Goal: Transaction & Acquisition: Subscribe to service/newsletter

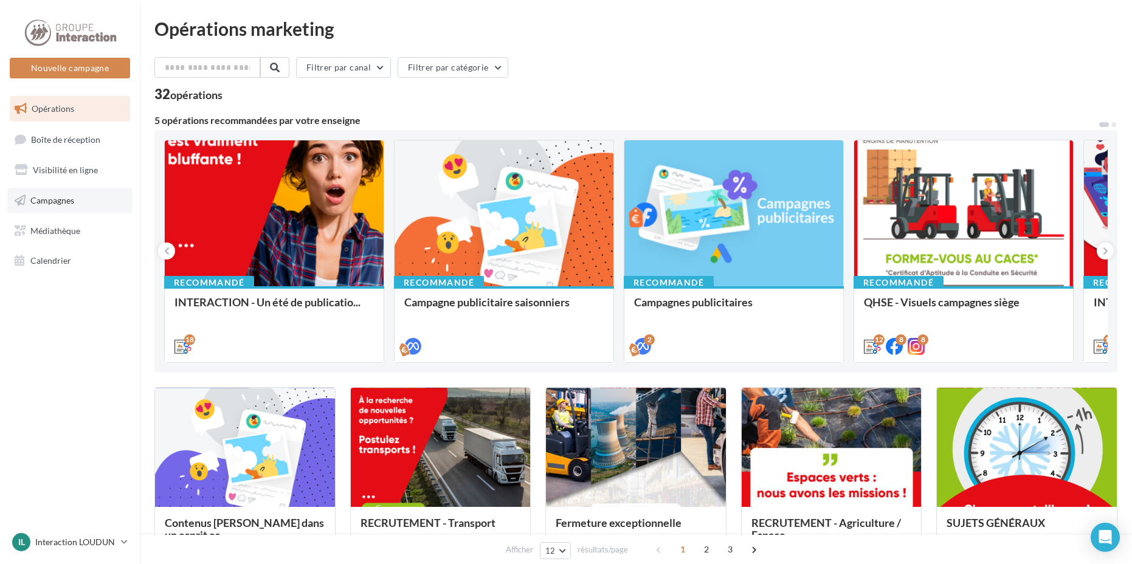
click at [58, 199] on span "Campagnes" at bounding box center [52, 200] width 44 height 10
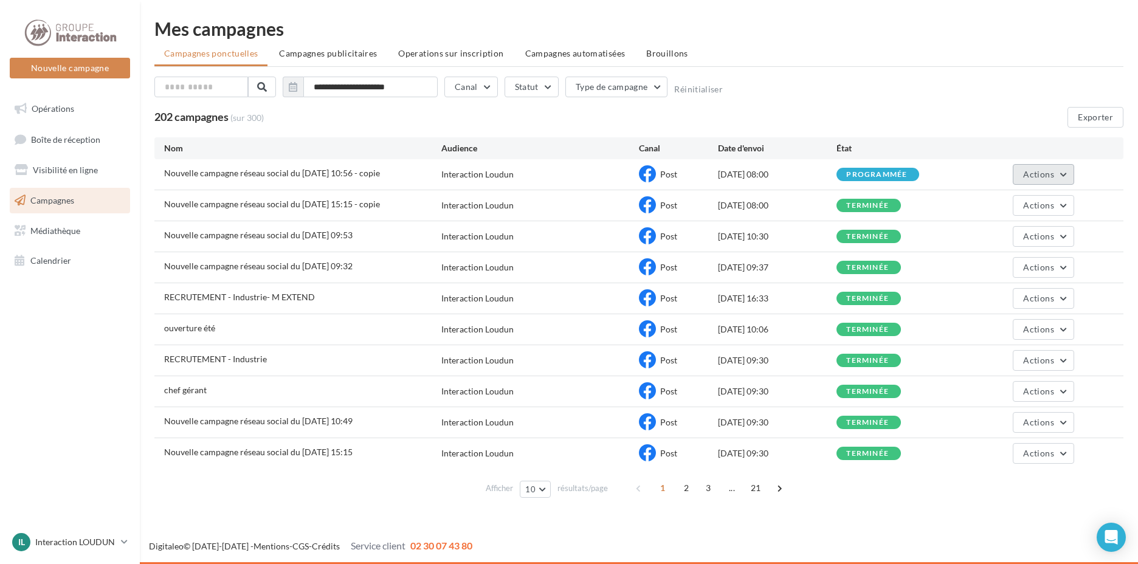
click at [1057, 175] on button "Actions" at bounding box center [1043, 174] width 61 height 21
click at [1024, 207] on button "Voir les résultats" at bounding box center [1014, 203] width 122 height 32
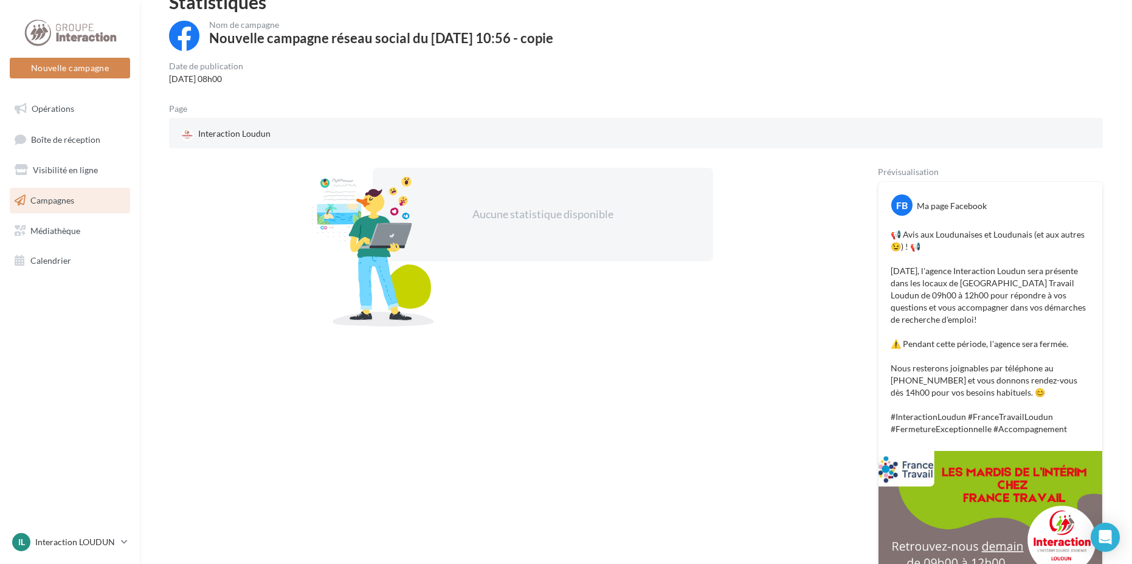
scroll to position [122, 0]
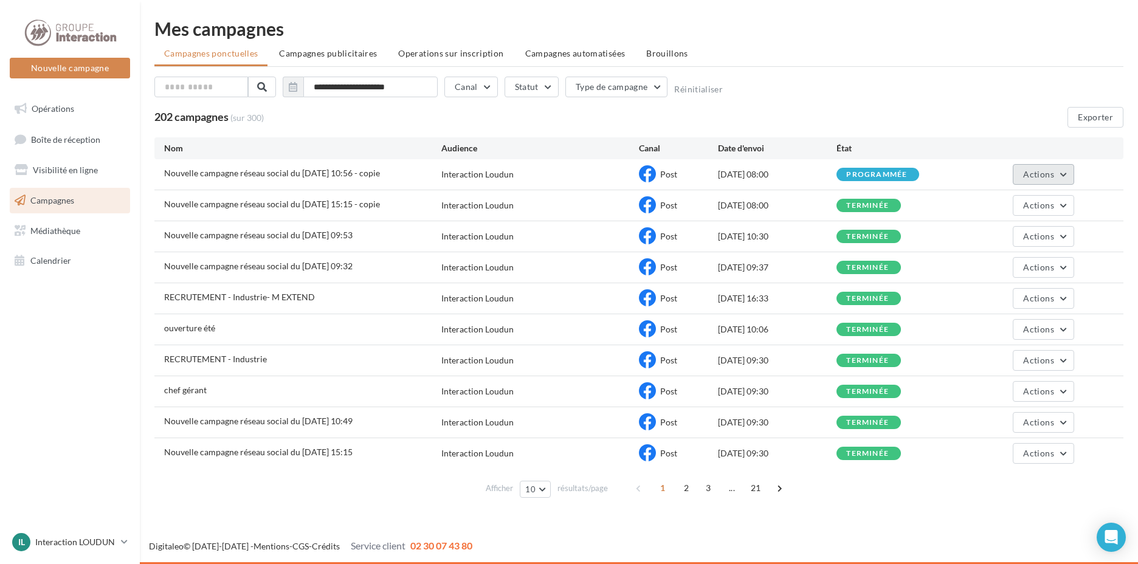
click at [1048, 178] on span "Actions" at bounding box center [1038, 174] width 30 height 10
click at [1032, 229] on button "Renommer" at bounding box center [1014, 235] width 122 height 32
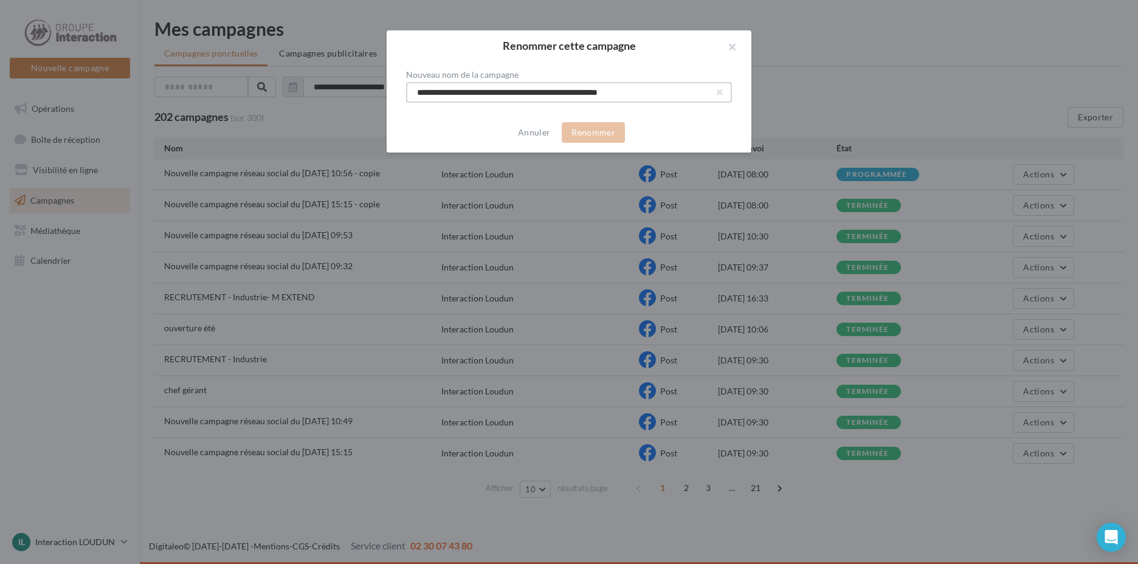
click at [690, 88] on input "**********" at bounding box center [569, 92] width 326 height 21
type input "*"
type input "**********"
click at [613, 134] on button "Renommer" at bounding box center [593, 132] width 63 height 21
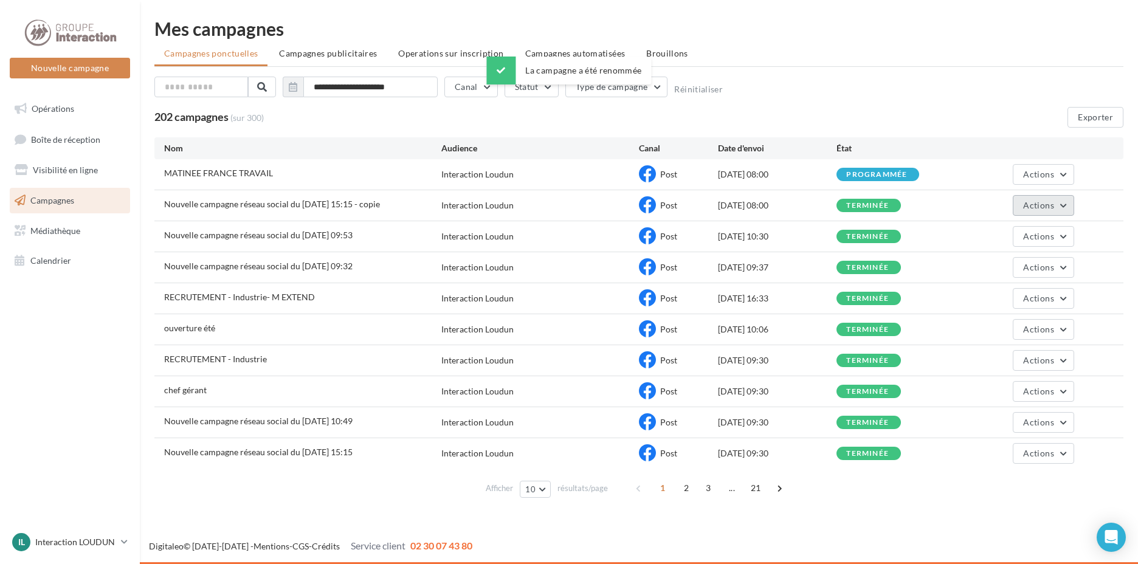
click at [1065, 207] on button "Actions" at bounding box center [1043, 205] width 61 height 21
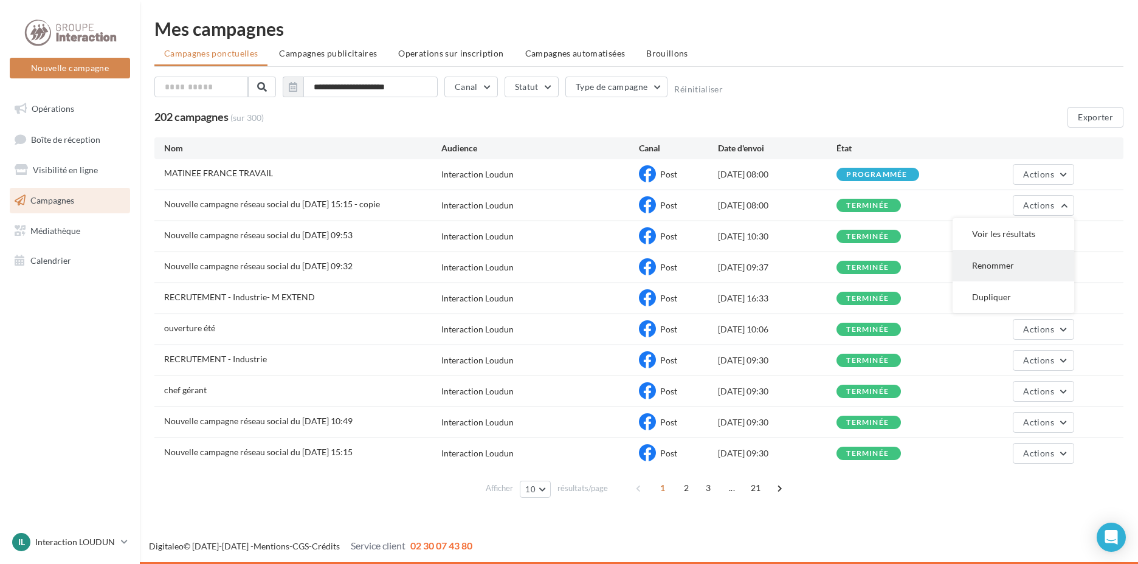
click at [1011, 268] on button "Renommer" at bounding box center [1014, 266] width 122 height 32
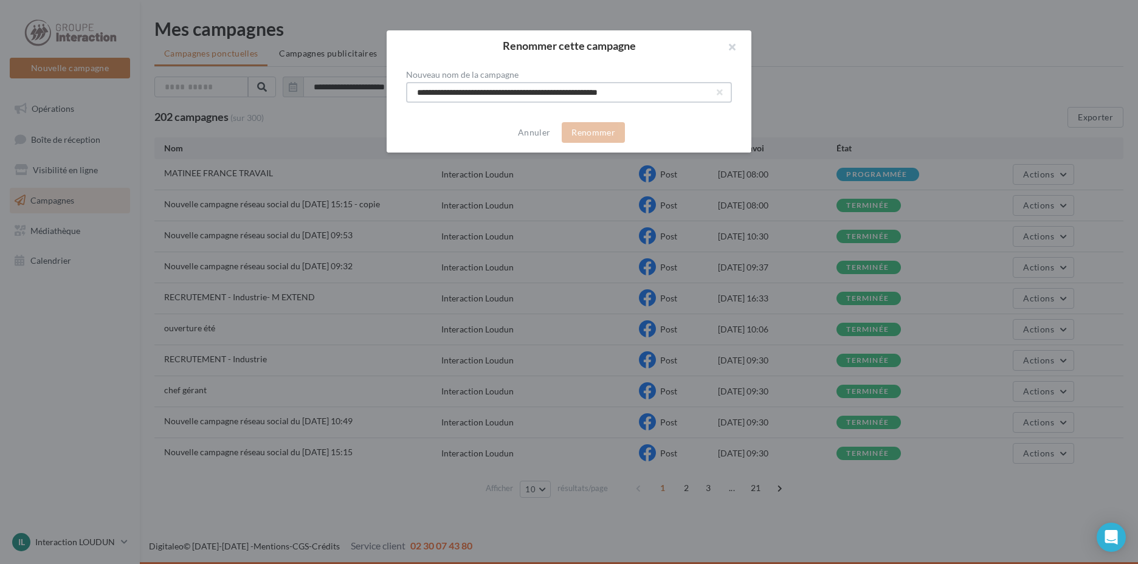
click at [650, 93] on input "**********" at bounding box center [569, 92] width 326 height 21
drag, startPoint x: 651, startPoint y: 93, endPoint x: 205, endPoint y: 80, distance: 445.2
click at [205, 80] on div "**********" at bounding box center [569, 282] width 1138 height 564
type input "**********"
click at [599, 125] on button "Renommer" at bounding box center [593, 132] width 63 height 21
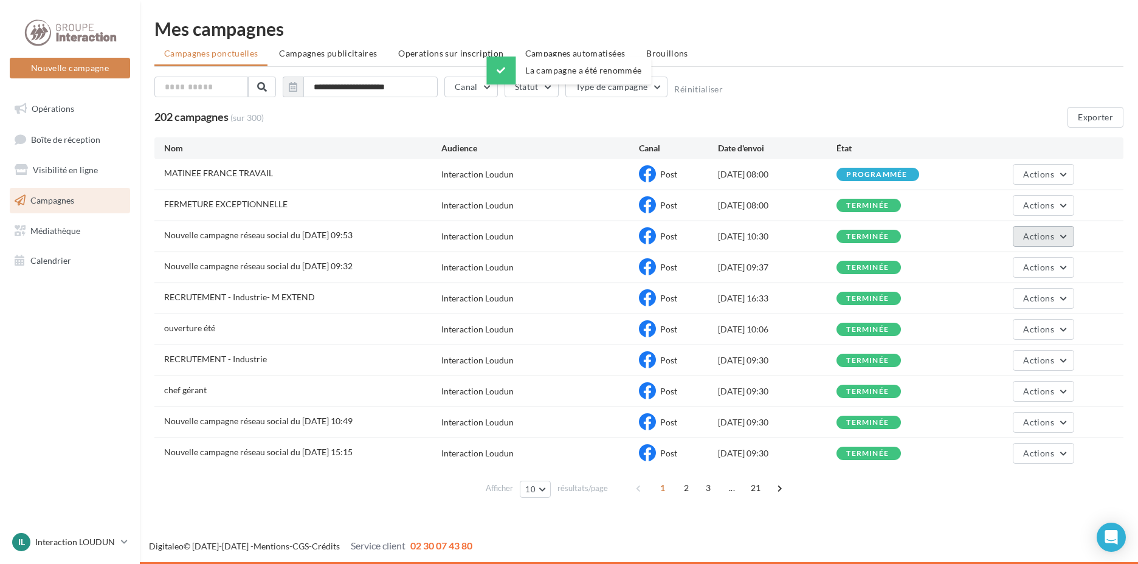
click at [1049, 232] on span "Actions" at bounding box center [1038, 236] width 30 height 10
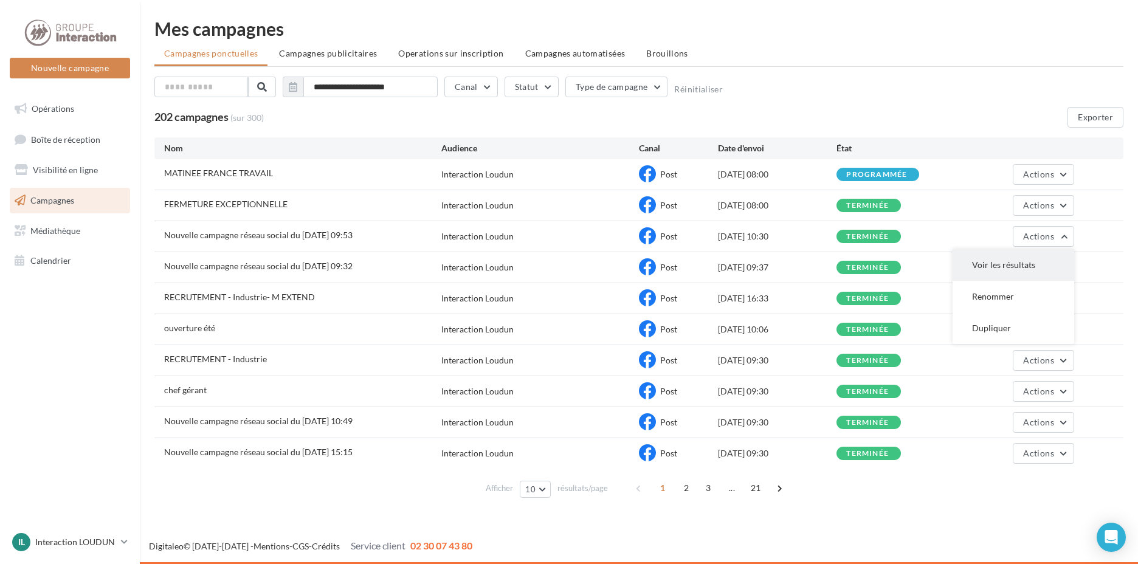
click at [1039, 261] on button "Voir les résultats" at bounding box center [1014, 265] width 122 height 32
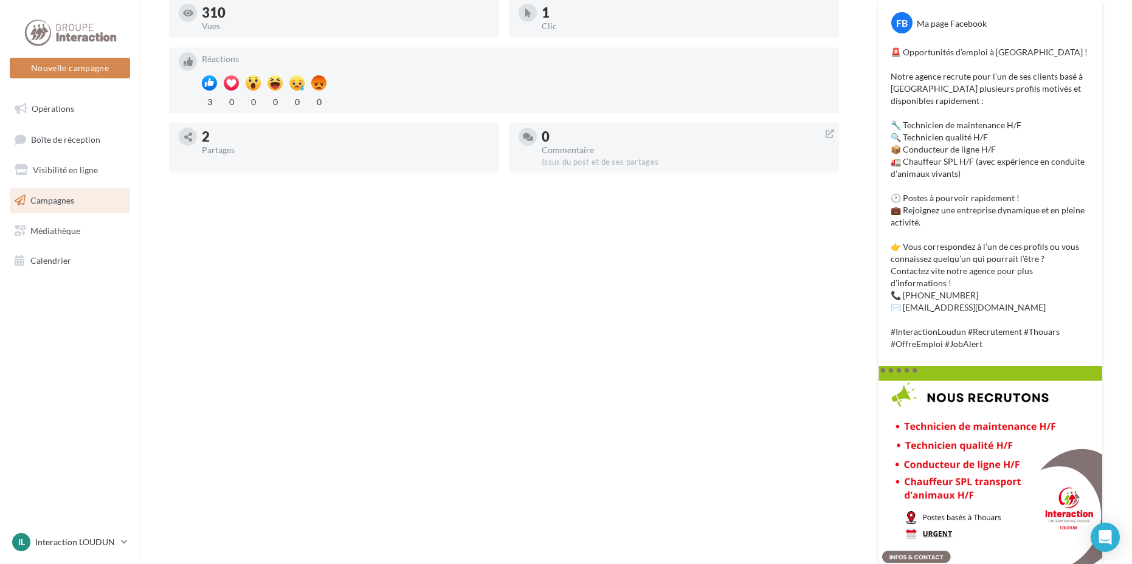
scroll to position [182, 0]
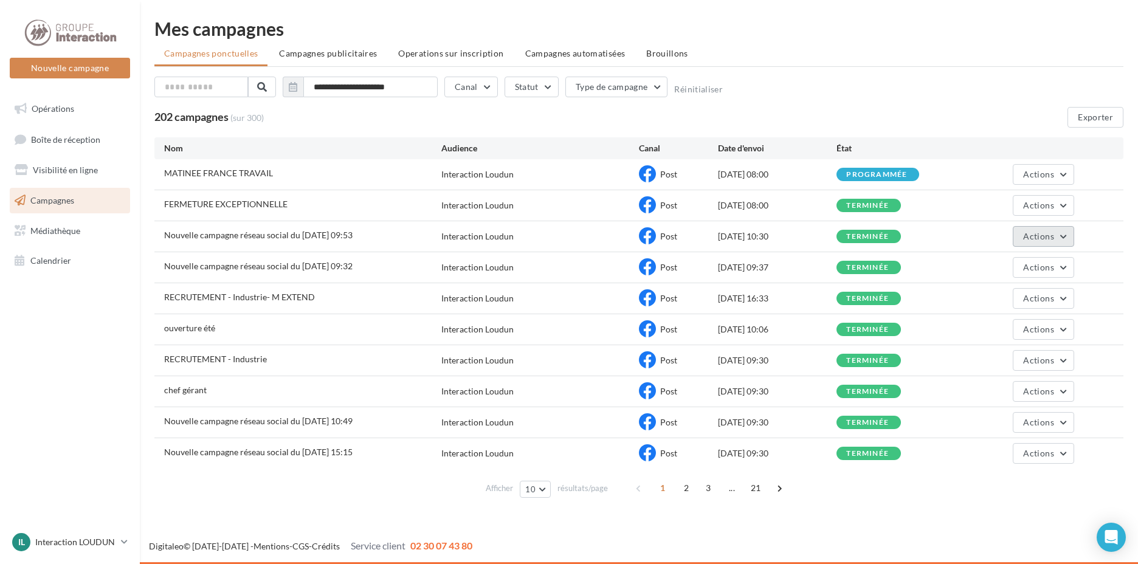
click at [1066, 238] on button "Actions" at bounding box center [1043, 236] width 61 height 21
click at [1012, 296] on button "Renommer" at bounding box center [1014, 297] width 122 height 32
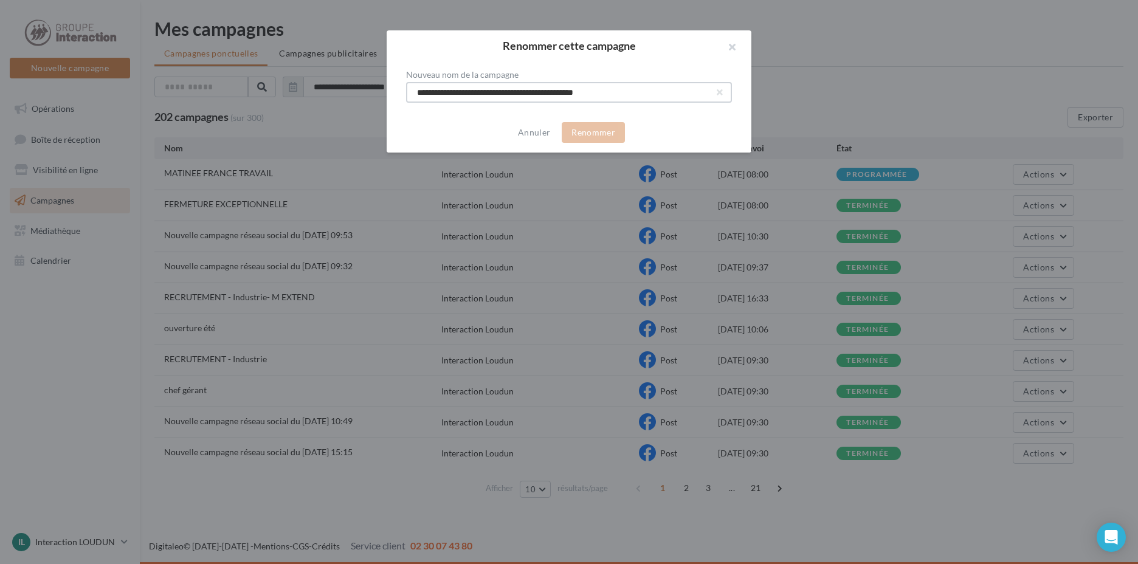
click at [654, 95] on input "**********" at bounding box center [569, 92] width 326 height 21
drag, startPoint x: 654, startPoint y: 95, endPoint x: 269, endPoint y: 72, distance: 385.5
click at [269, 72] on div "**********" at bounding box center [569, 282] width 1138 height 564
type input "**********"
click at [611, 131] on button "Renommer" at bounding box center [593, 132] width 63 height 21
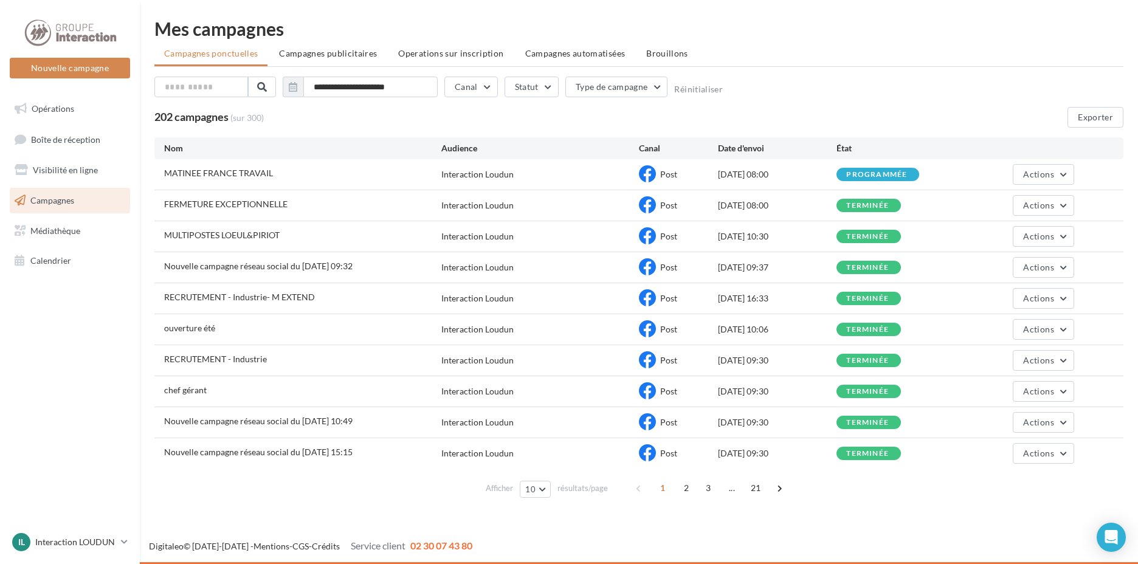
click at [323, 271] on span "Nouvelle campagne réseau social du 07-08-2025 09:32" at bounding box center [258, 266] width 188 height 10
click at [1044, 264] on span "Actions" at bounding box center [1038, 267] width 30 height 10
click at [1040, 298] on button "Voir les résultats" at bounding box center [1014, 296] width 122 height 32
click at [1055, 263] on button "Actions" at bounding box center [1043, 267] width 61 height 21
click at [1027, 333] on button "Renommer" at bounding box center [1014, 328] width 122 height 32
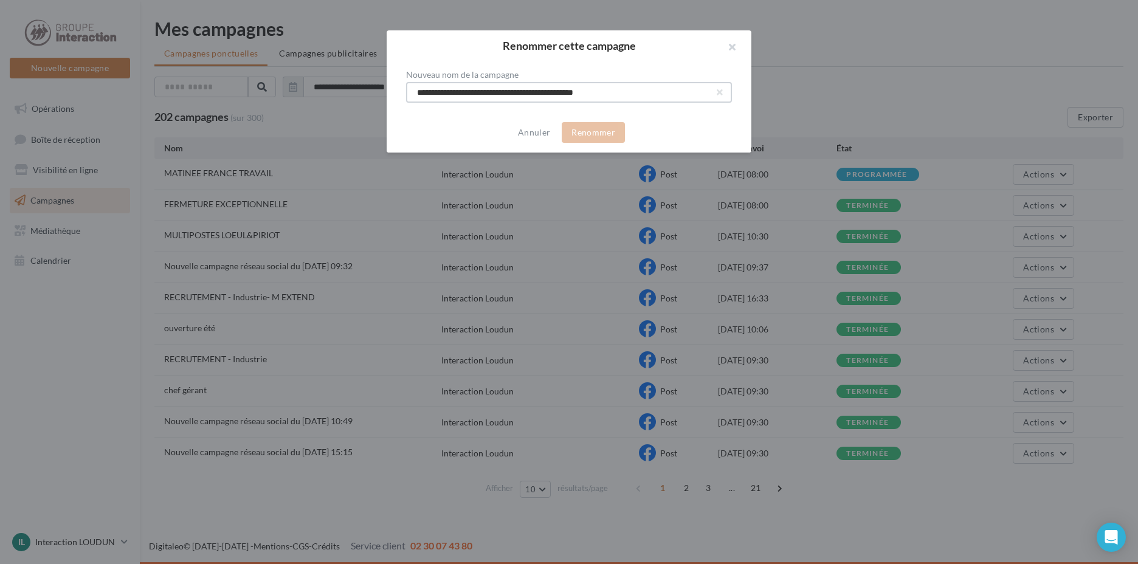
drag, startPoint x: 629, startPoint y: 93, endPoint x: 230, endPoint y: 57, distance: 399.9
click at [230, 57] on div "**********" at bounding box center [569, 282] width 1138 height 564
type input "**********"
click at [594, 131] on button "Renommer" at bounding box center [593, 132] width 63 height 21
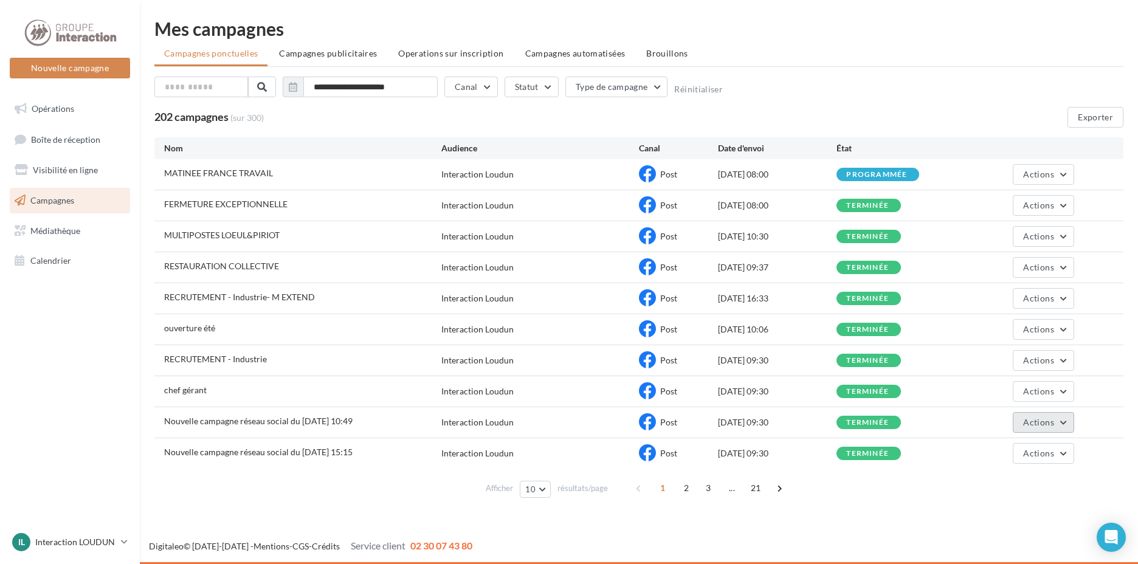
click at [1063, 428] on button "Actions" at bounding box center [1043, 422] width 61 height 21
click at [1037, 450] on button "Voir les résultats" at bounding box center [1014, 451] width 122 height 32
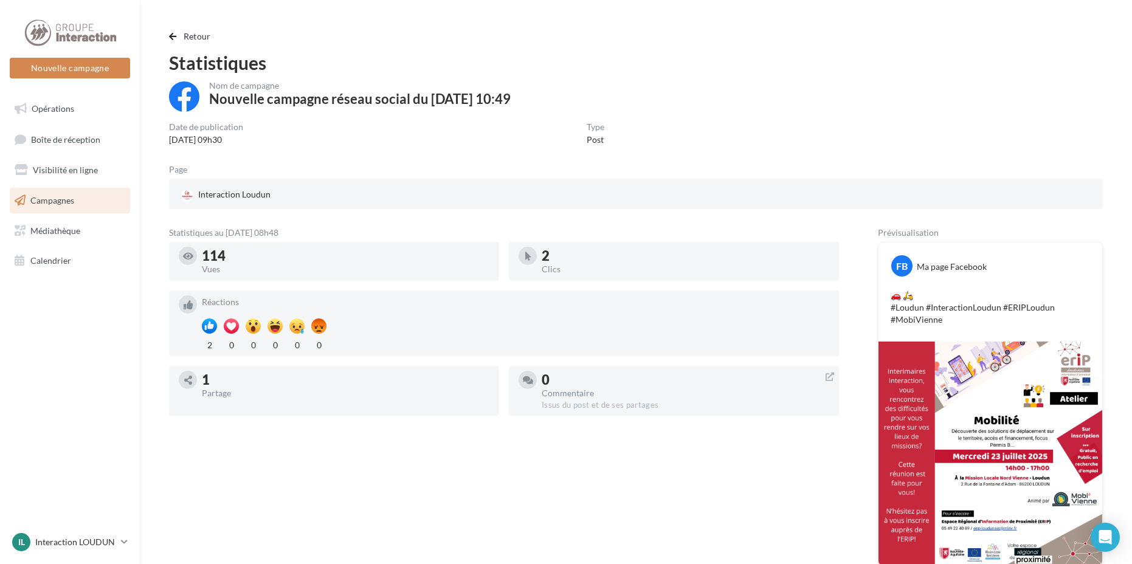
scroll to position [61, 0]
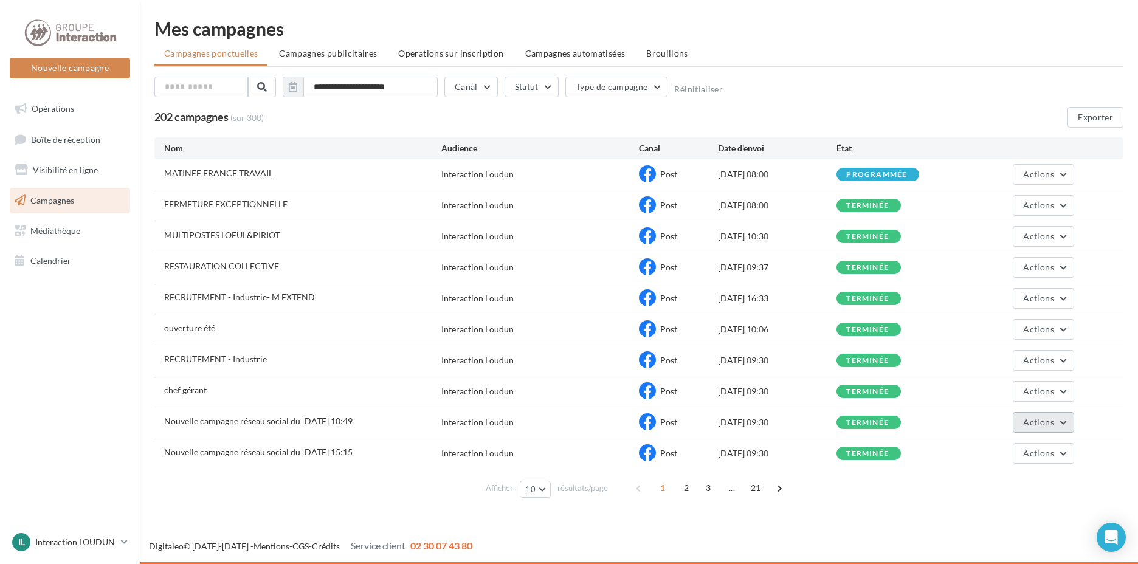
click at [1064, 424] on button "Actions" at bounding box center [1043, 422] width 61 height 21
click at [1004, 482] on button "Renommer" at bounding box center [1014, 483] width 122 height 32
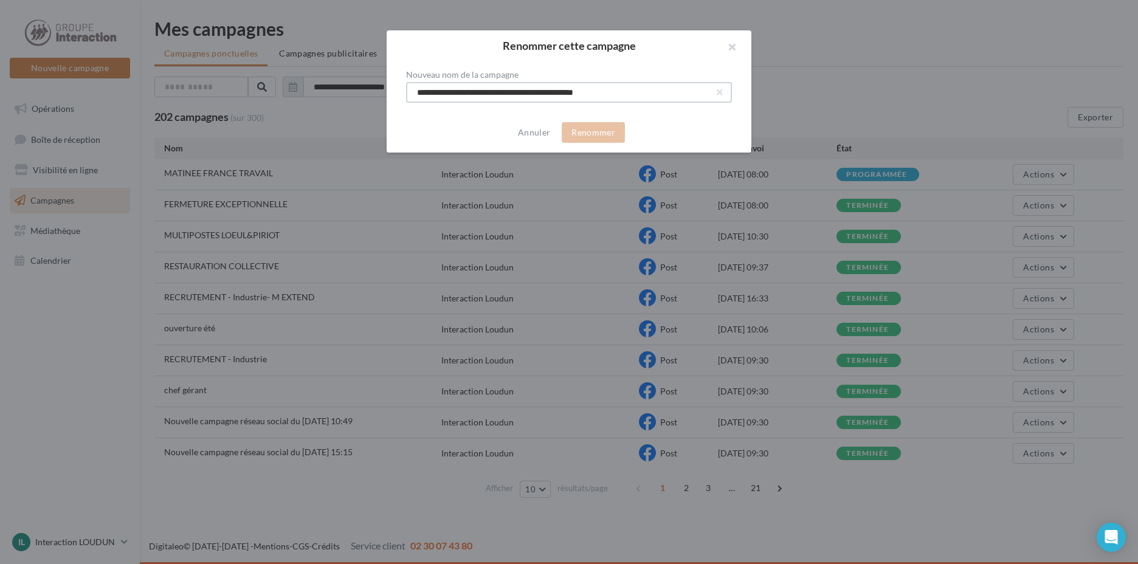
drag, startPoint x: 634, startPoint y: 86, endPoint x: 145, endPoint y: 75, distance: 488.9
click at [145, 75] on div "**********" at bounding box center [569, 282] width 1138 height 564
type input "****"
click at [600, 137] on button "Renommer" at bounding box center [593, 132] width 63 height 21
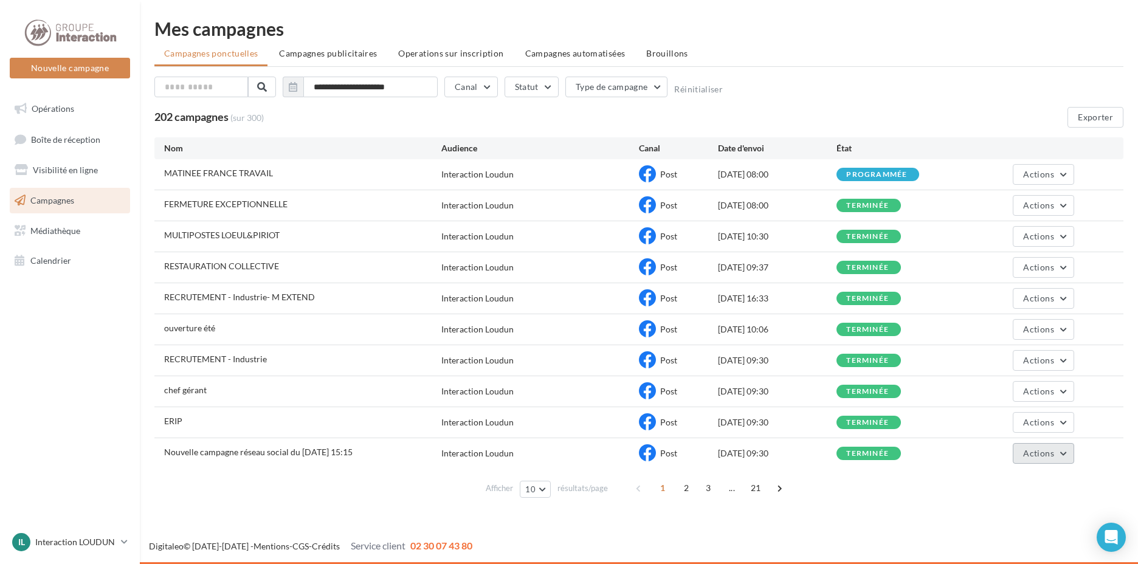
click at [1059, 457] on button "Actions" at bounding box center [1043, 453] width 61 height 21
click at [1029, 478] on button "Voir les résultats" at bounding box center [1014, 482] width 122 height 32
click at [777, 488] on span at bounding box center [779, 487] width 19 height 19
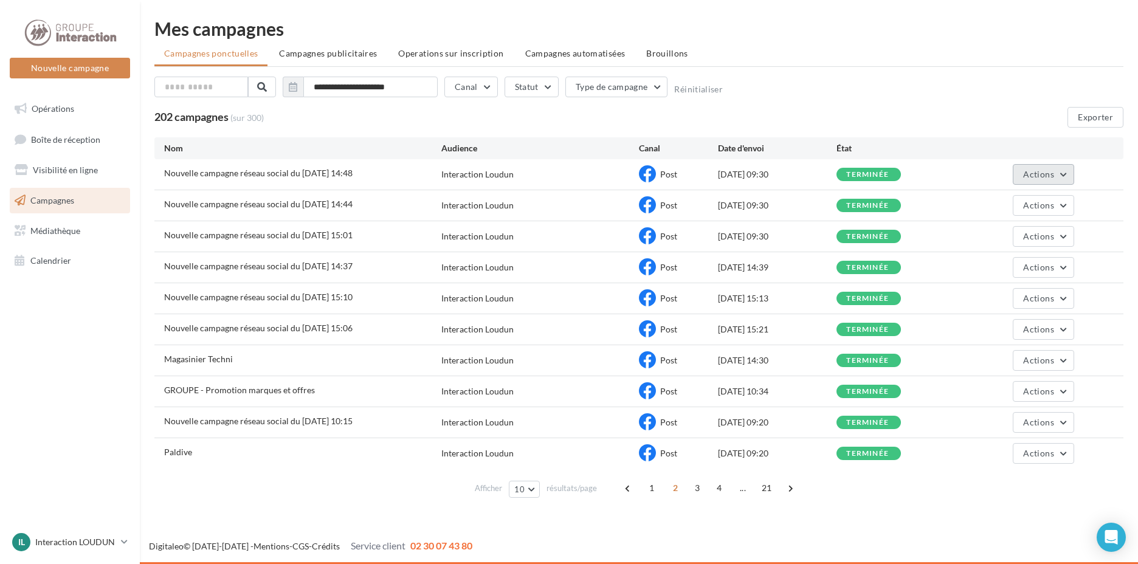
click at [1023, 173] on button "Actions" at bounding box center [1043, 174] width 61 height 21
click at [1023, 205] on button "Voir les résultats" at bounding box center [1014, 203] width 122 height 32
click at [1040, 421] on span "Actions" at bounding box center [1038, 422] width 30 height 10
click at [1012, 450] on button "Voir les résultats" at bounding box center [1014, 451] width 122 height 32
click at [1052, 177] on span "Actions" at bounding box center [1038, 174] width 30 height 10
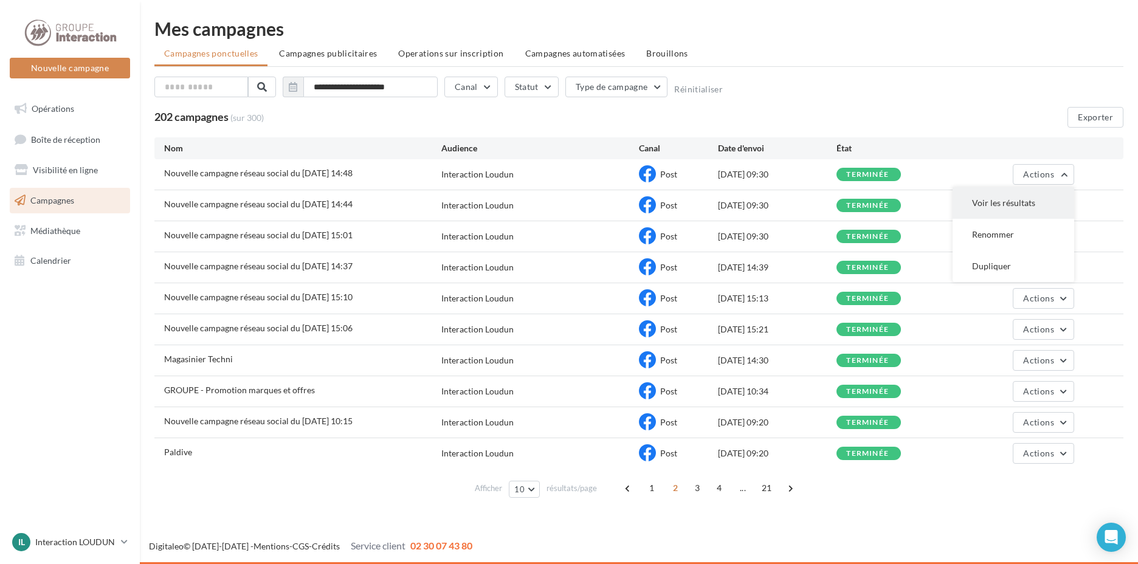
click at [1018, 205] on button "Voir les résultats" at bounding box center [1014, 203] width 122 height 32
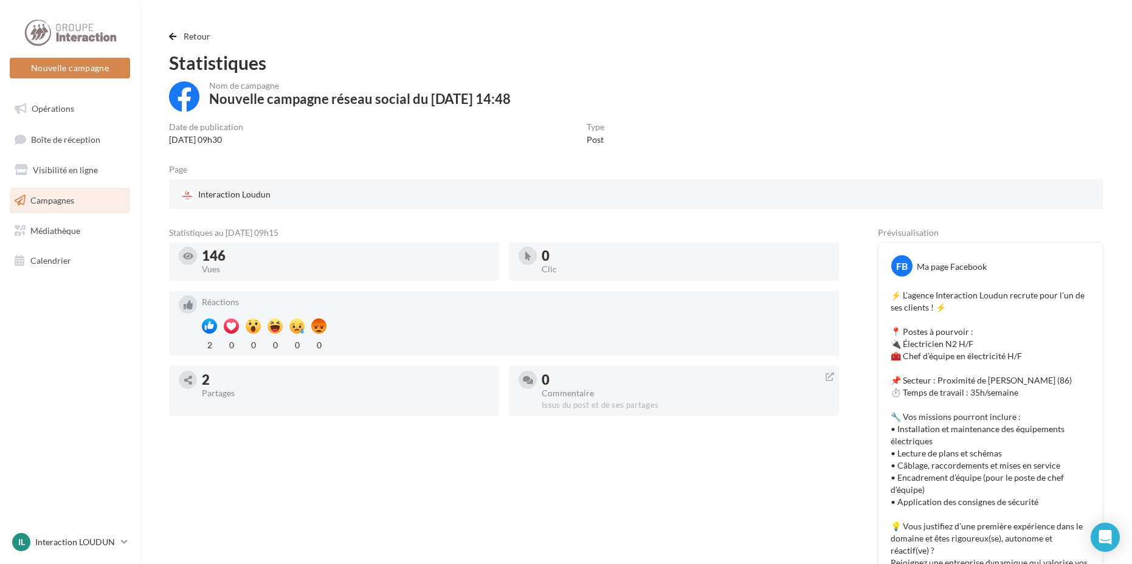
scroll to position [61, 0]
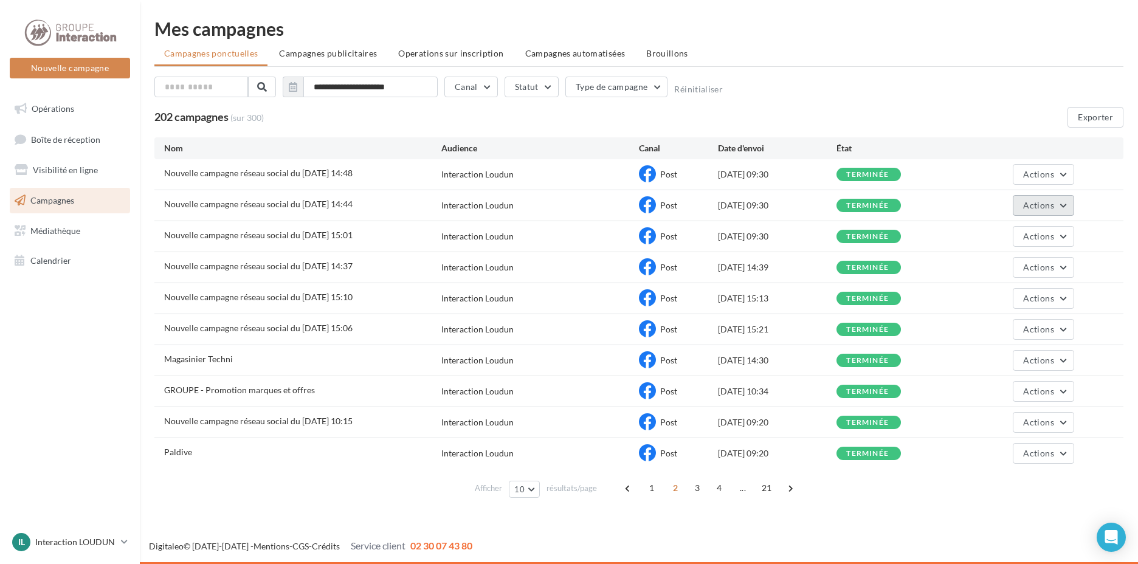
click at [1034, 210] on span "Actions" at bounding box center [1038, 205] width 30 height 10
click at [1007, 232] on button "Voir les résultats" at bounding box center [1014, 234] width 122 height 32
click at [1036, 201] on span "Actions" at bounding box center [1038, 205] width 30 height 10
click at [1027, 263] on button "Renommer" at bounding box center [1014, 266] width 122 height 32
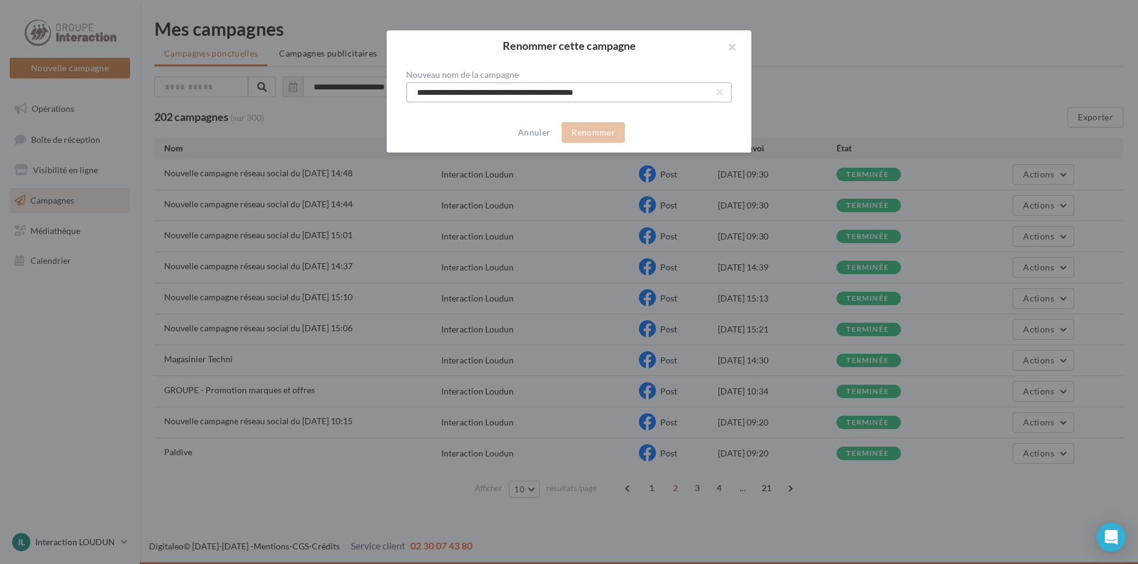
click at [627, 96] on input "**********" at bounding box center [569, 92] width 326 height 21
type input "*"
type input "**********"
click at [601, 126] on button "Renommer" at bounding box center [593, 132] width 63 height 21
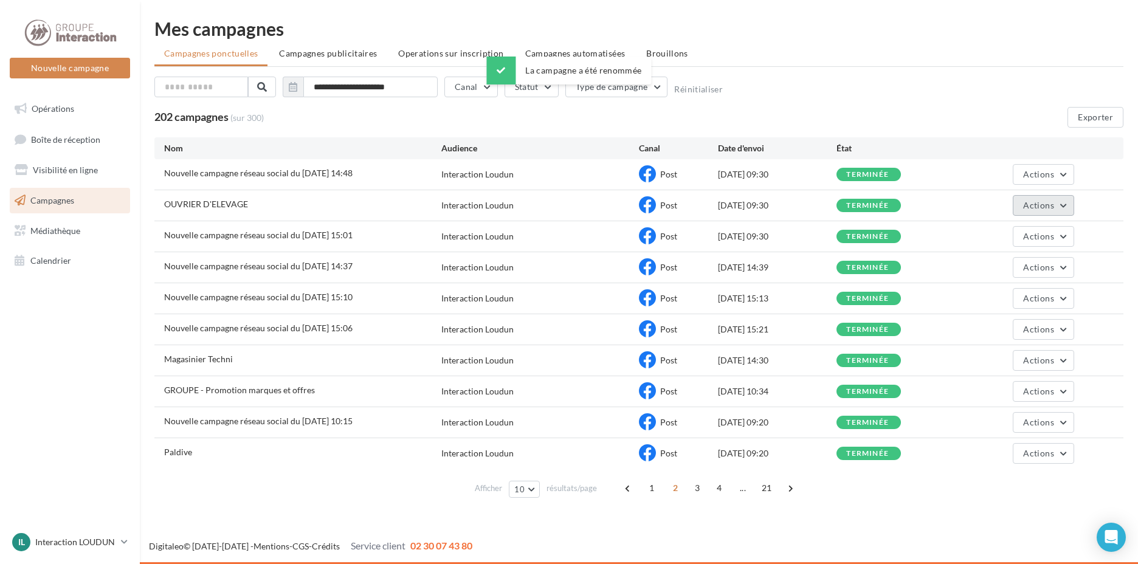
click at [1069, 203] on button "Actions" at bounding box center [1043, 205] width 61 height 21
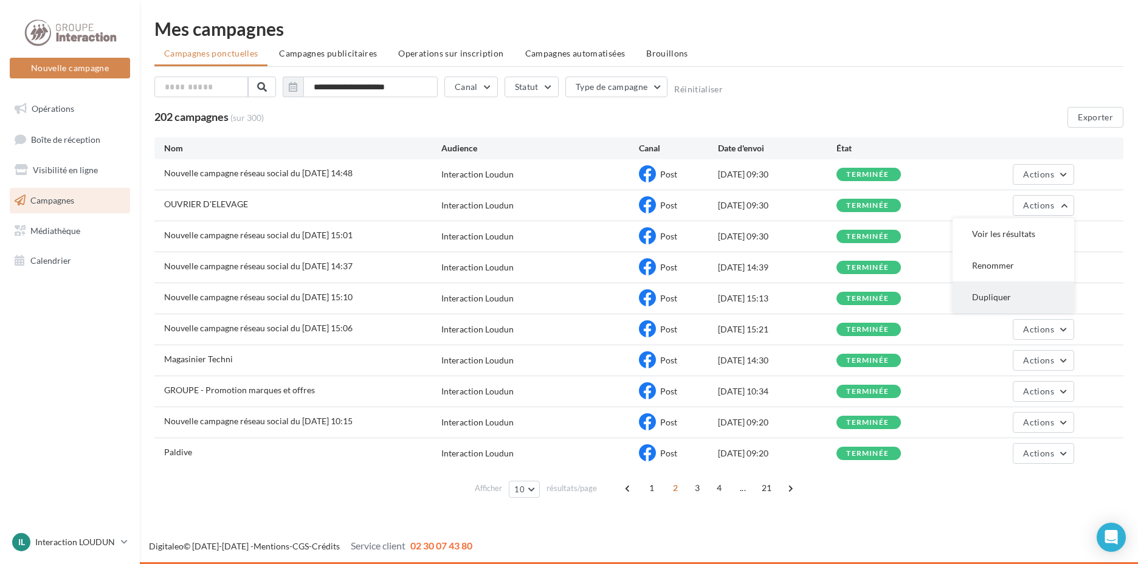
click at [1012, 294] on button "Dupliquer" at bounding box center [1014, 297] width 122 height 32
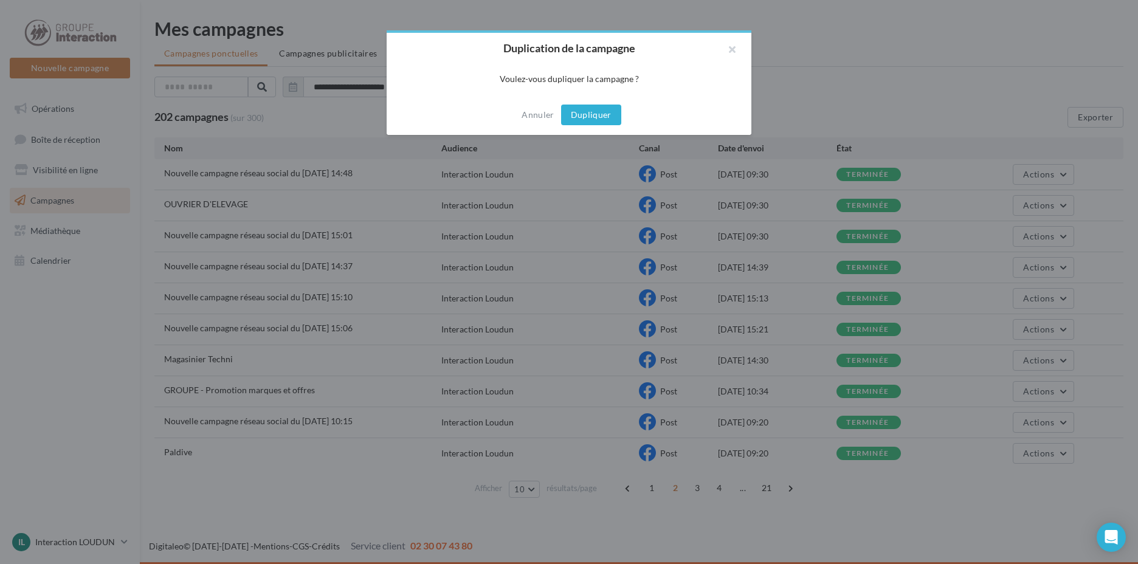
click at [593, 123] on button "Dupliquer" at bounding box center [591, 115] width 60 height 21
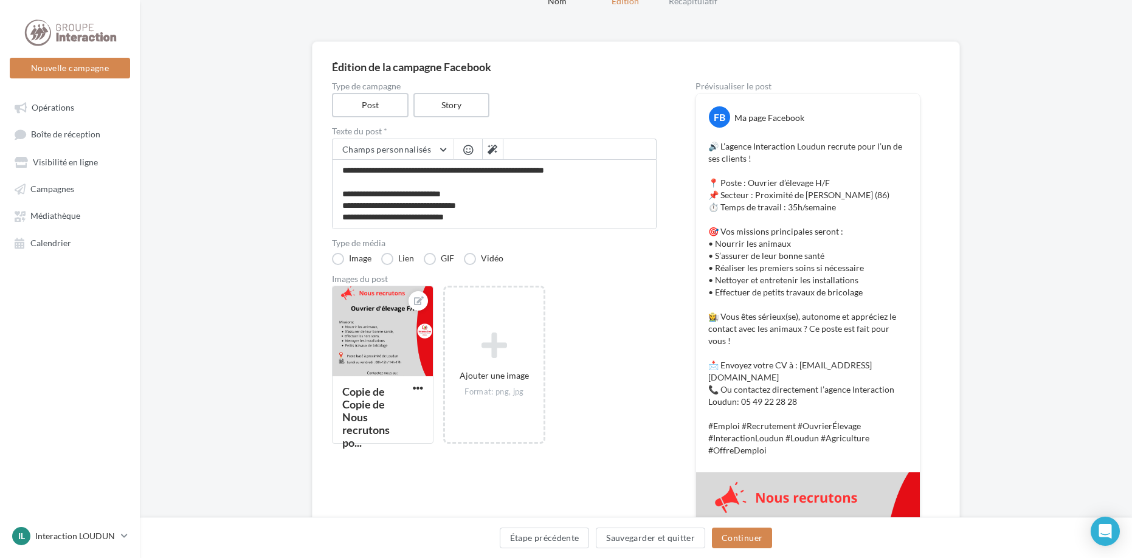
scroll to position [122, 0]
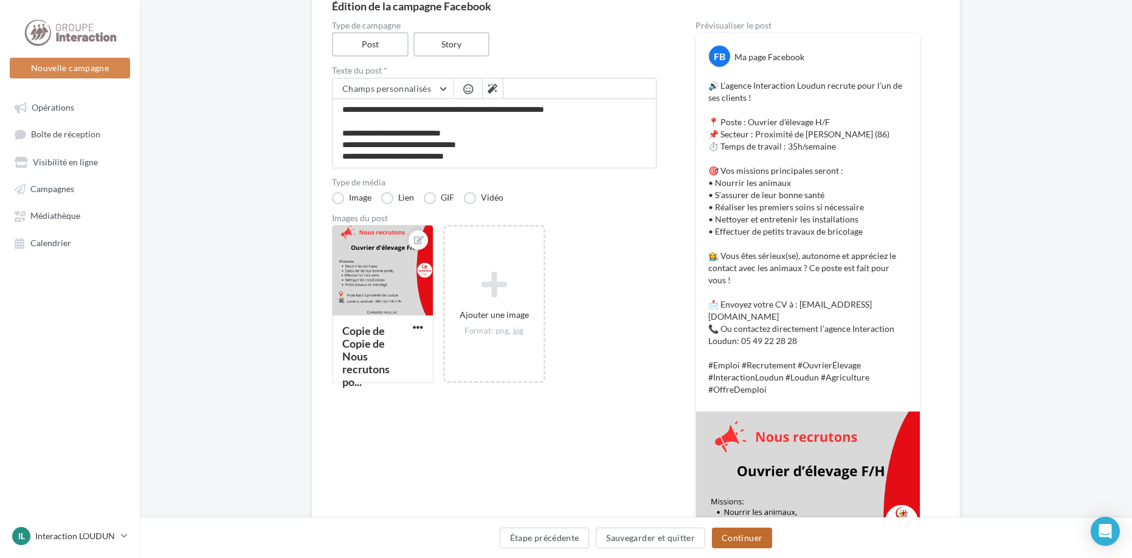
click at [745, 536] on button "Continuer" at bounding box center [742, 538] width 60 height 21
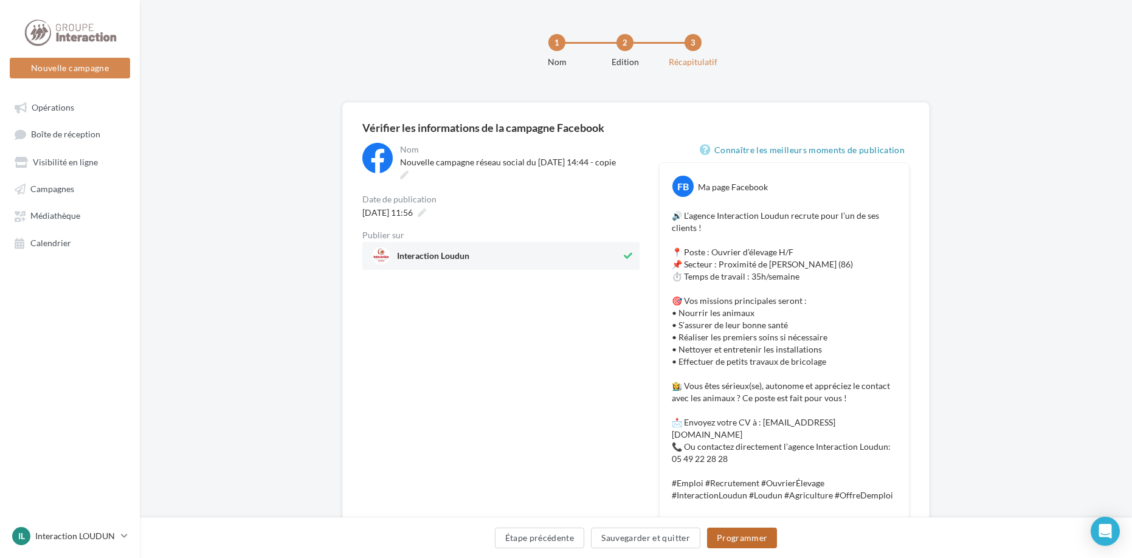
click at [760, 539] on button "Programmer" at bounding box center [742, 538] width 71 height 21
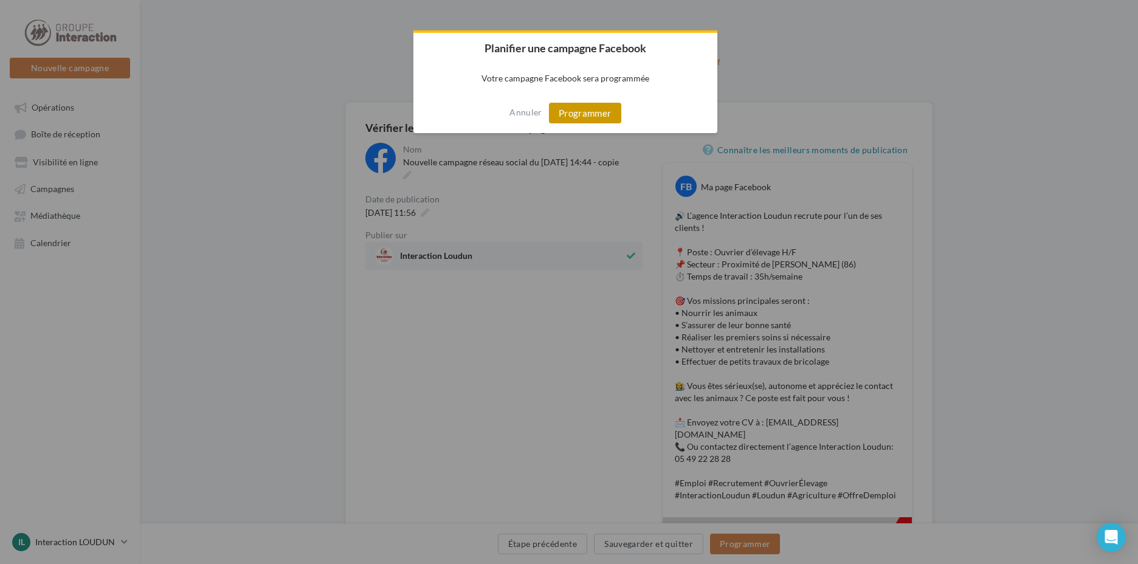
click at [602, 110] on button "Programmer" at bounding box center [585, 113] width 72 height 21
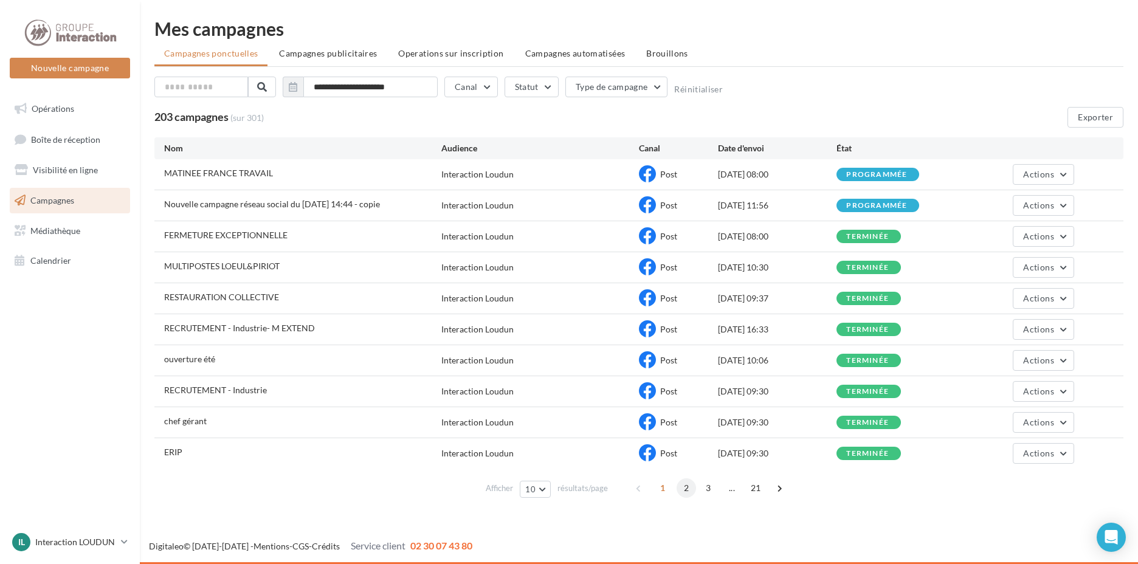
click at [686, 488] on span "2" at bounding box center [686, 487] width 19 height 19
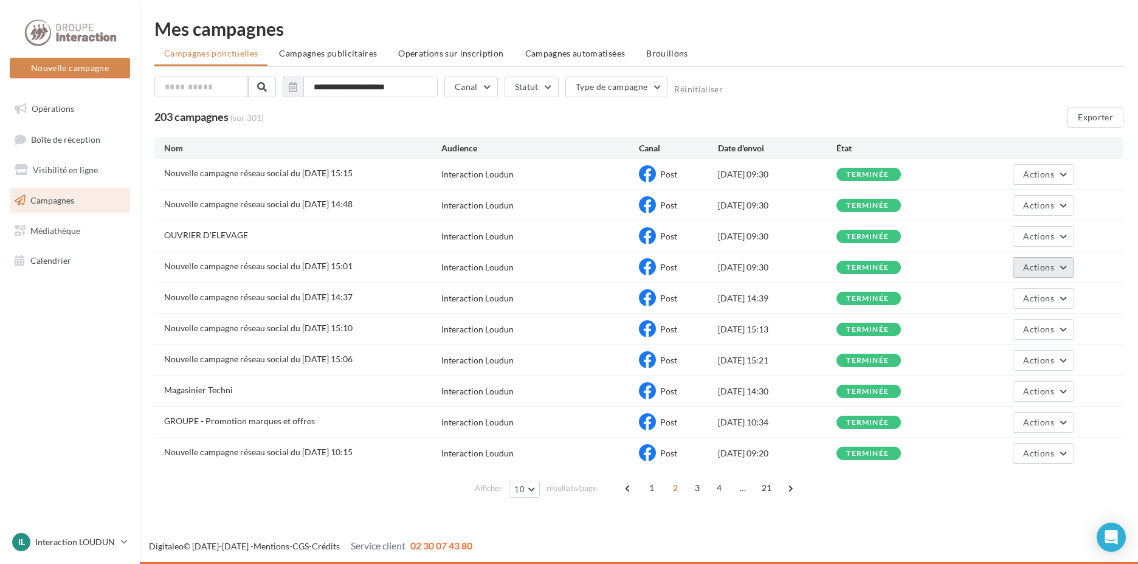
click at [1028, 264] on span "Actions" at bounding box center [1038, 267] width 30 height 10
click at [1040, 301] on button "Voir les résultats" at bounding box center [1014, 296] width 122 height 32
click at [1051, 328] on span "Actions" at bounding box center [1038, 329] width 30 height 10
click at [980, 352] on button "Voir les résultats" at bounding box center [1014, 358] width 122 height 32
click at [1042, 358] on span "Actions" at bounding box center [1038, 360] width 30 height 10
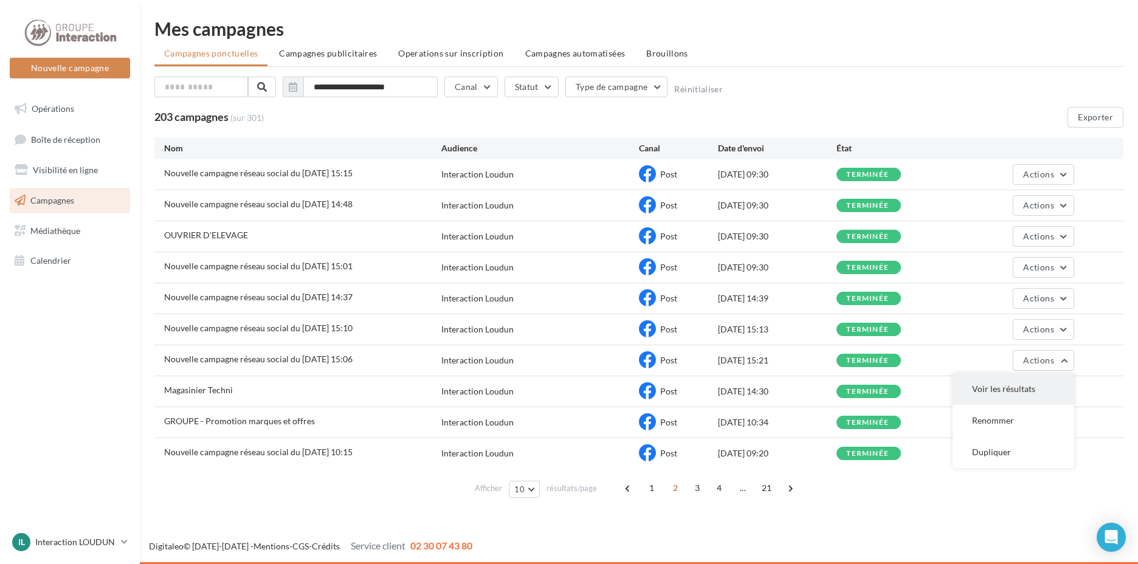
click at [1033, 395] on button "Voir les résultats" at bounding box center [1014, 389] width 122 height 32
click at [699, 488] on span "3" at bounding box center [697, 487] width 19 height 19
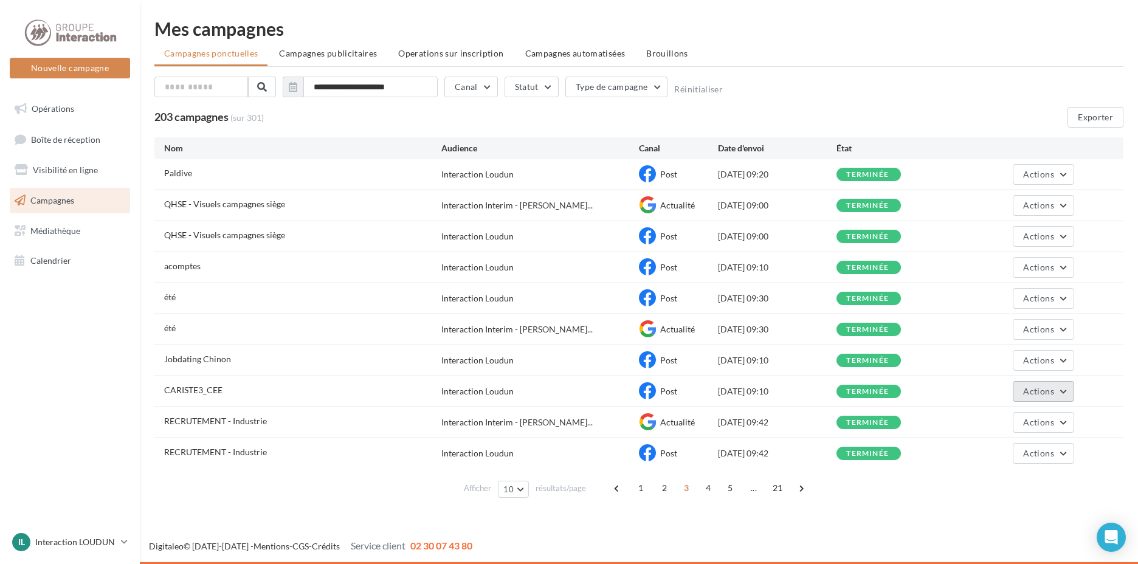
click at [1058, 393] on button "Actions" at bounding box center [1043, 391] width 61 height 21
click at [1027, 418] on button "Voir les résultats" at bounding box center [1014, 420] width 122 height 32
click at [729, 486] on span "5" at bounding box center [729, 487] width 19 height 19
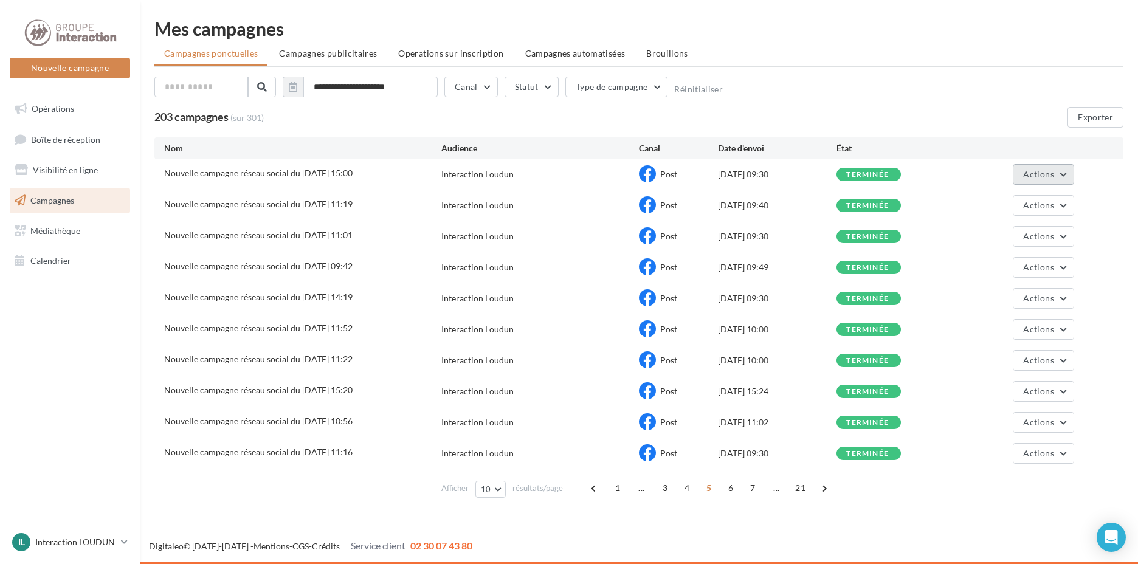
click at [1048, 171] on span "Actions" at bounding box center [1038, 174] width 30 height 10
click at [1051, 201] on button "Voir les résultats" at bounding box center [1014, 203] width 122 height 32
click at [78, 120] on link "Opérations" at bounding box center [69, 109] width 125 height 26
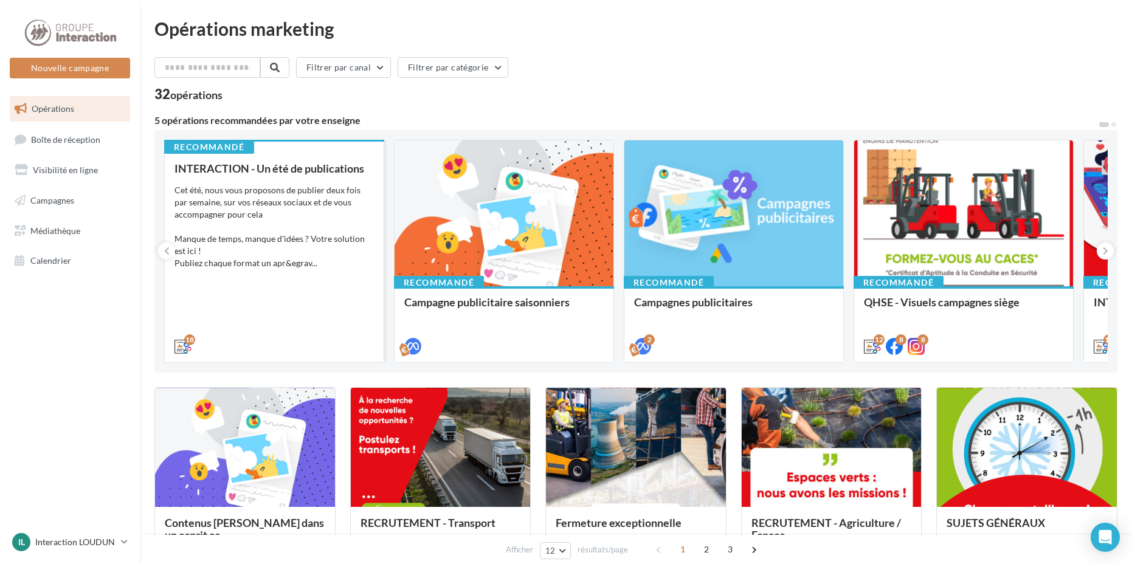
click at [295, 319] on div "INTERACTION - Un été de publications Cet été, nous vous proposons de publier de…" at bounding box center [273, 256] width 199 height 189
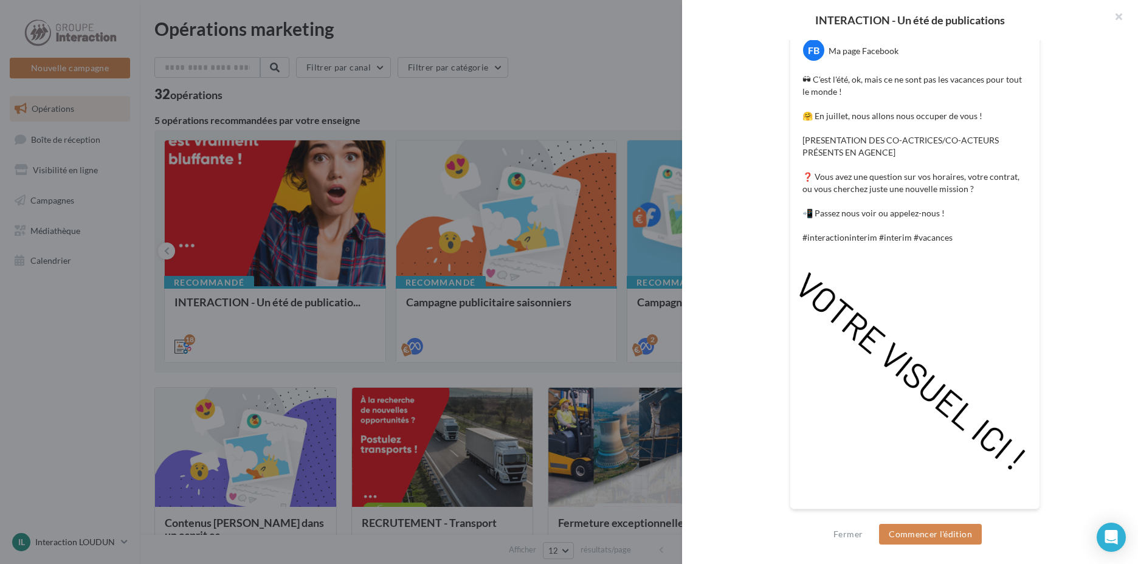
scroll to position [117, 0]
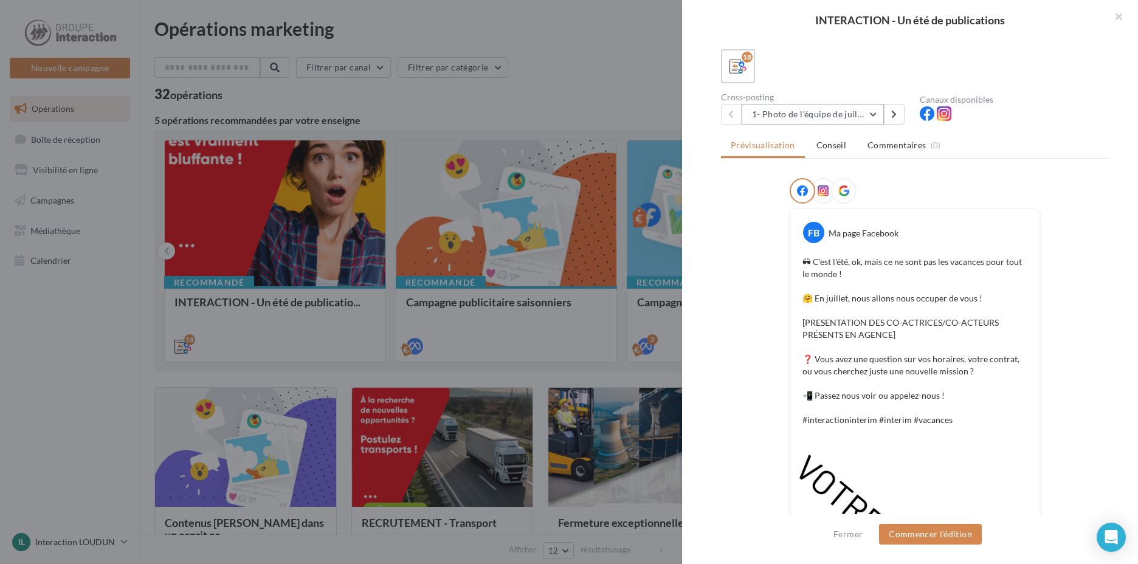
click at [872, 111] on button "1- Photo de l'équipe de juillet" at bounding box center [813, 114] width 142 height 21
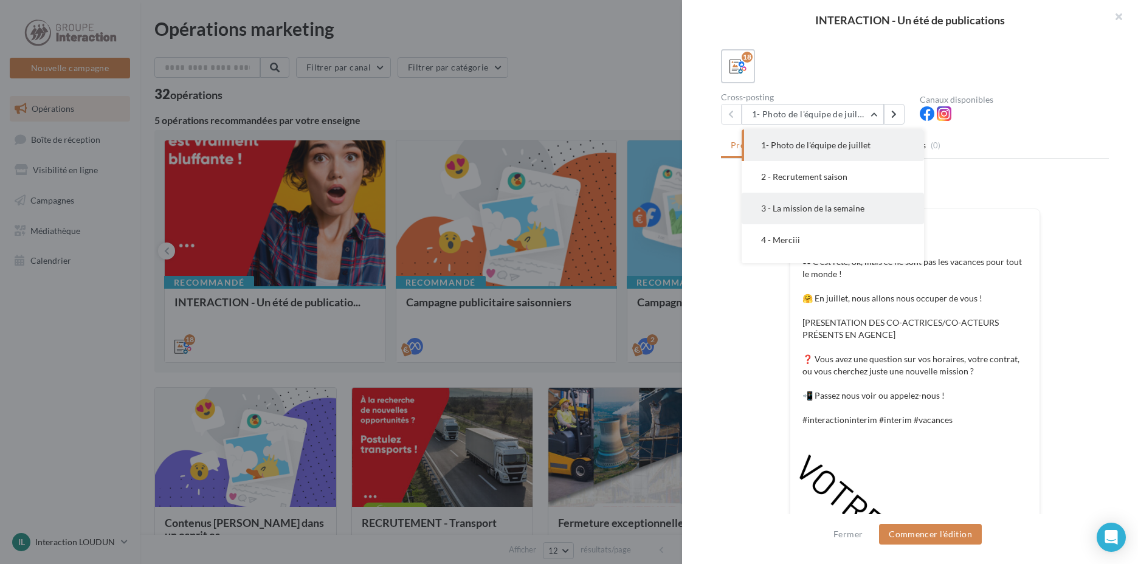
click at [844, 207] on span "3 - La mission de la semaine" at bounding box center [812, 208] width 103 height 10
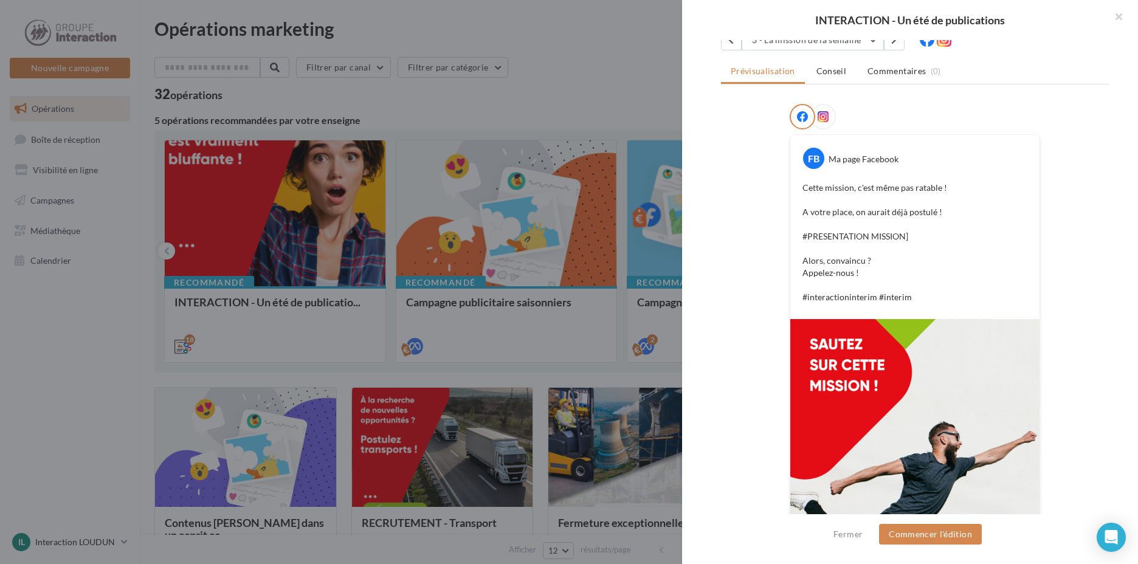
scroll to position [70, 0]
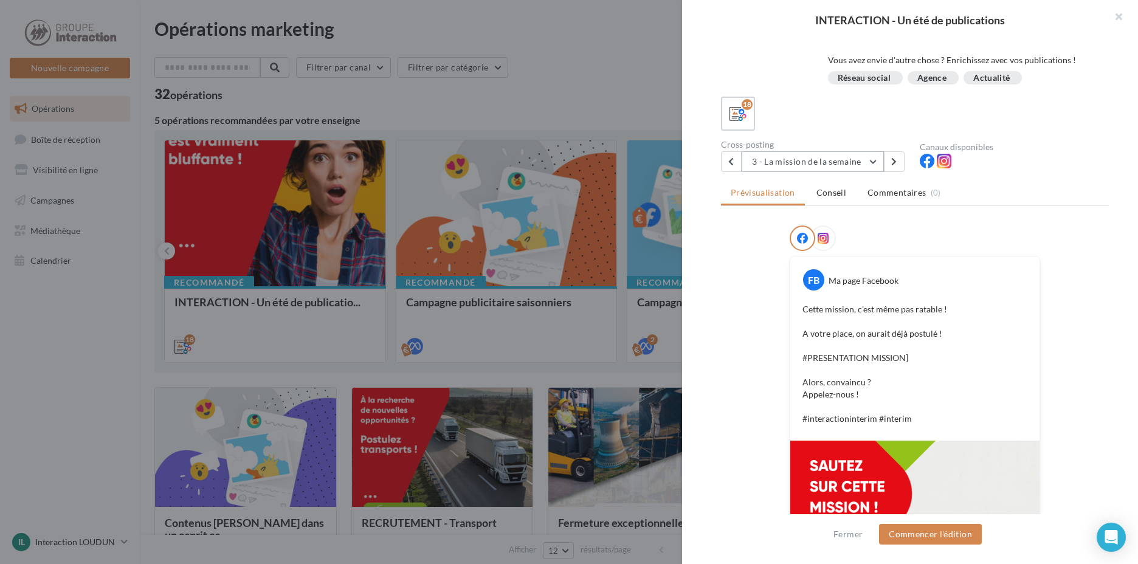
click at [874, 156] on button "3 - La mission de la semaine" at bounding box center [813, 161] width 142 height 21
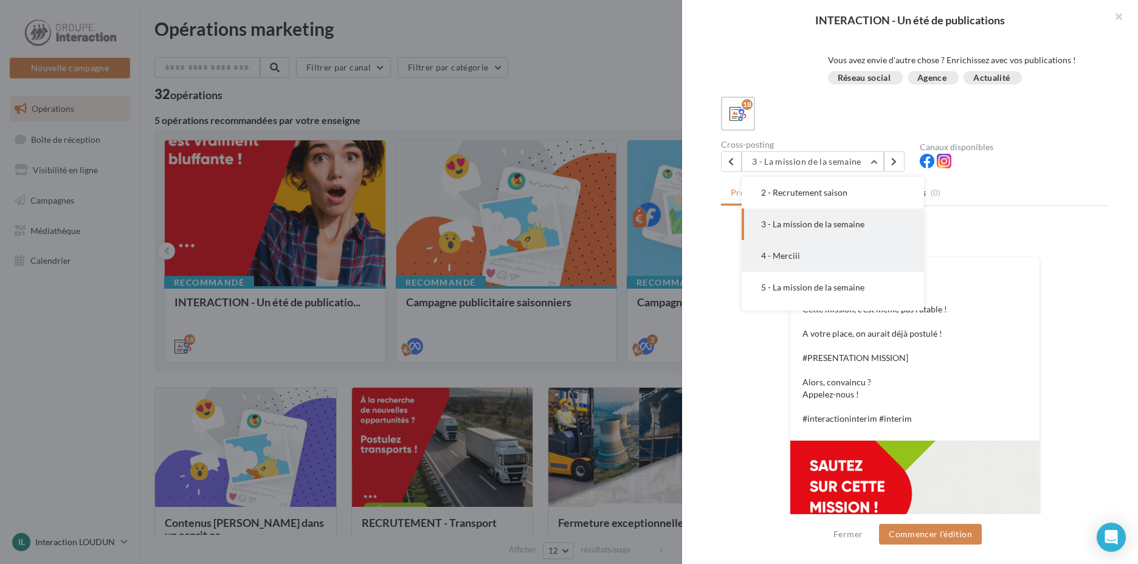
click at [822, 254] on button "4 - Merciii" at bounding box center [833, 256] width 182 height 32
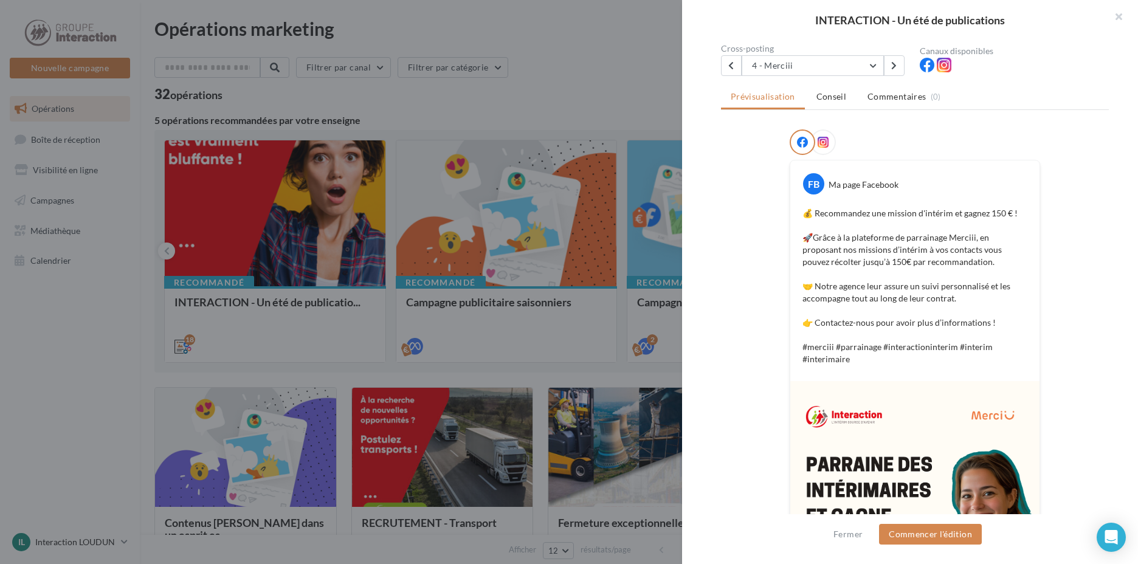
scroll to position [0, 0]
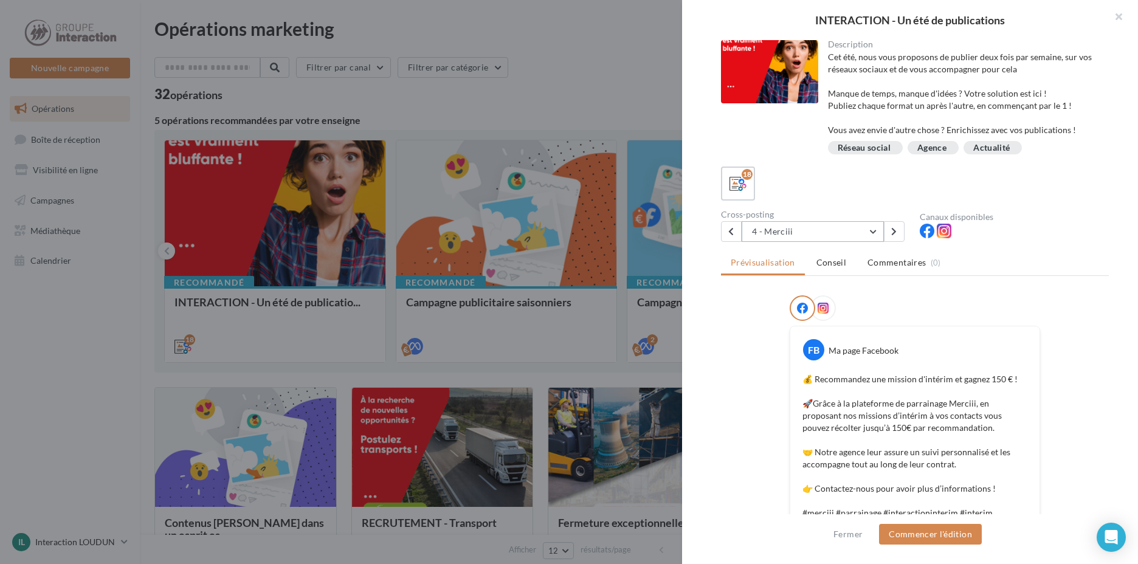
click at [874, 233] on button "4 - Merciii" at bounding box center [813, 231] width 142 height 21
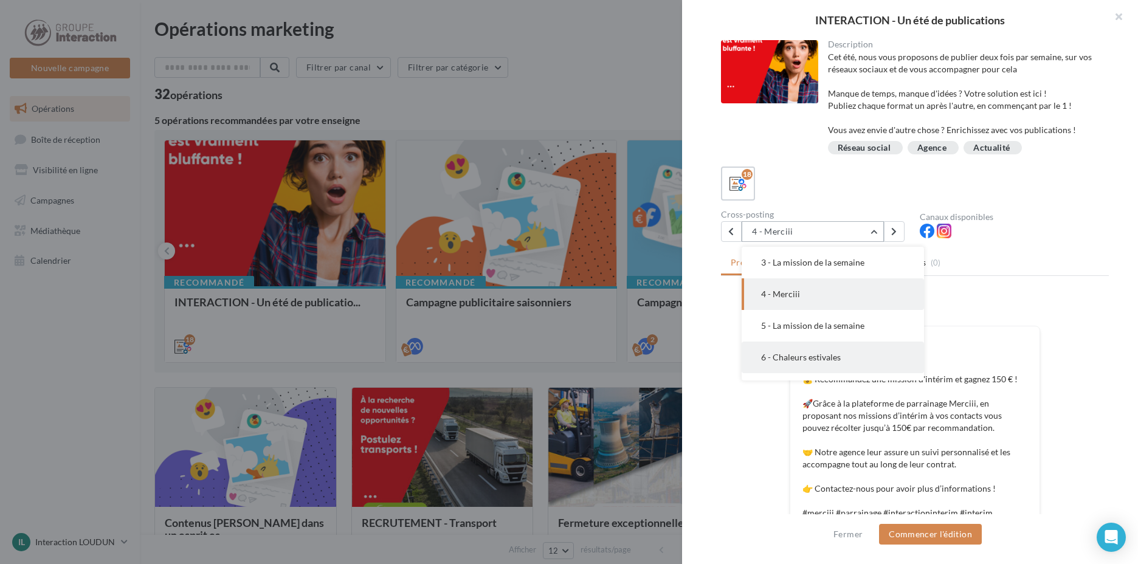
scroll to position [185, 0]
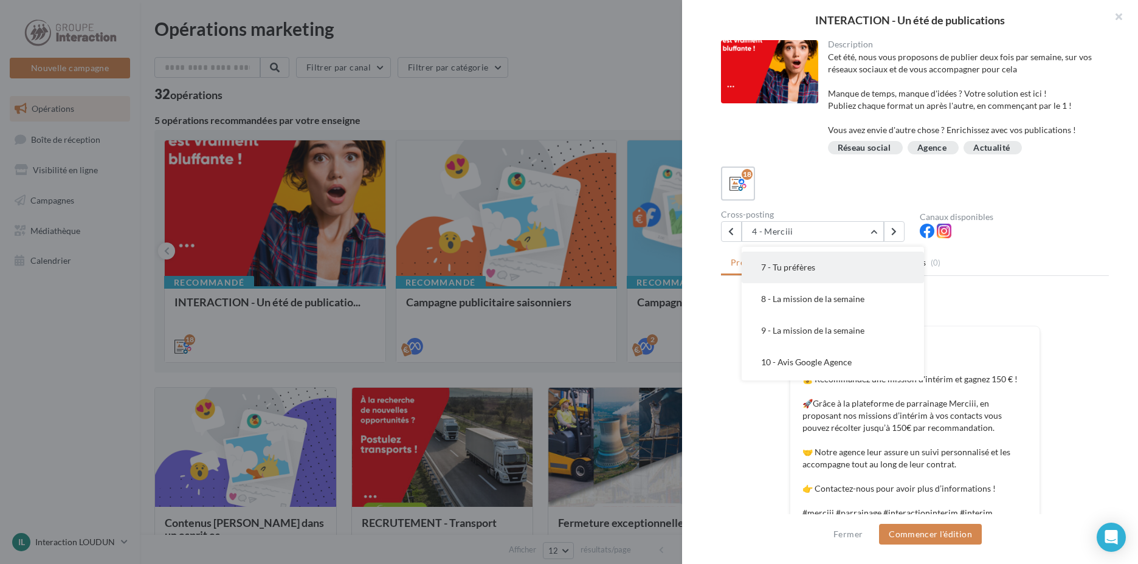
click at [855, 271] on button "7 - Tu préfères" at bounding box center [833, 268] width 182 height 32
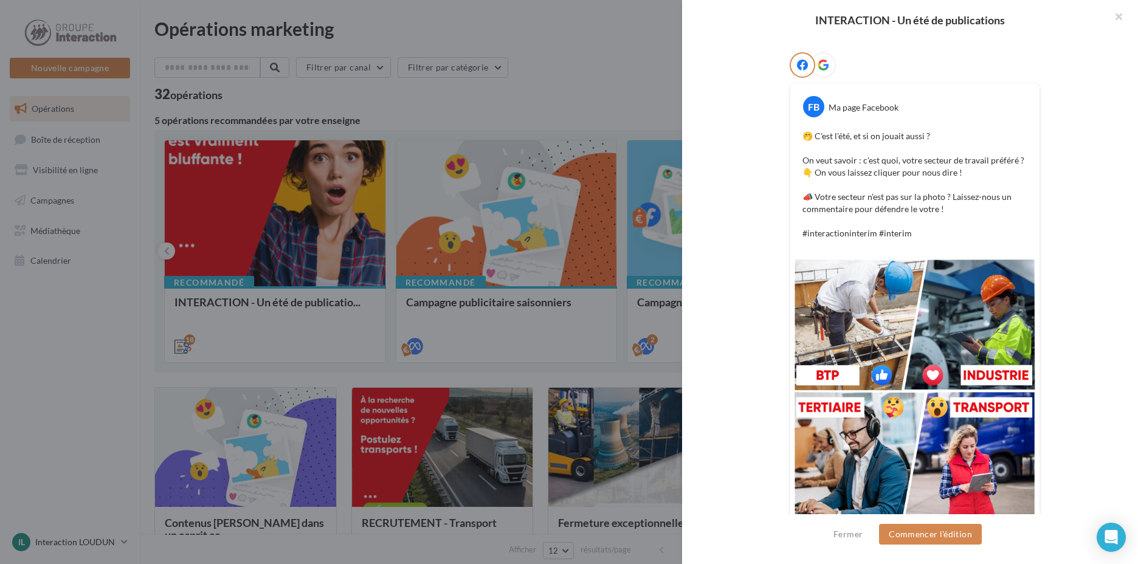
scroll to position [301, 0]
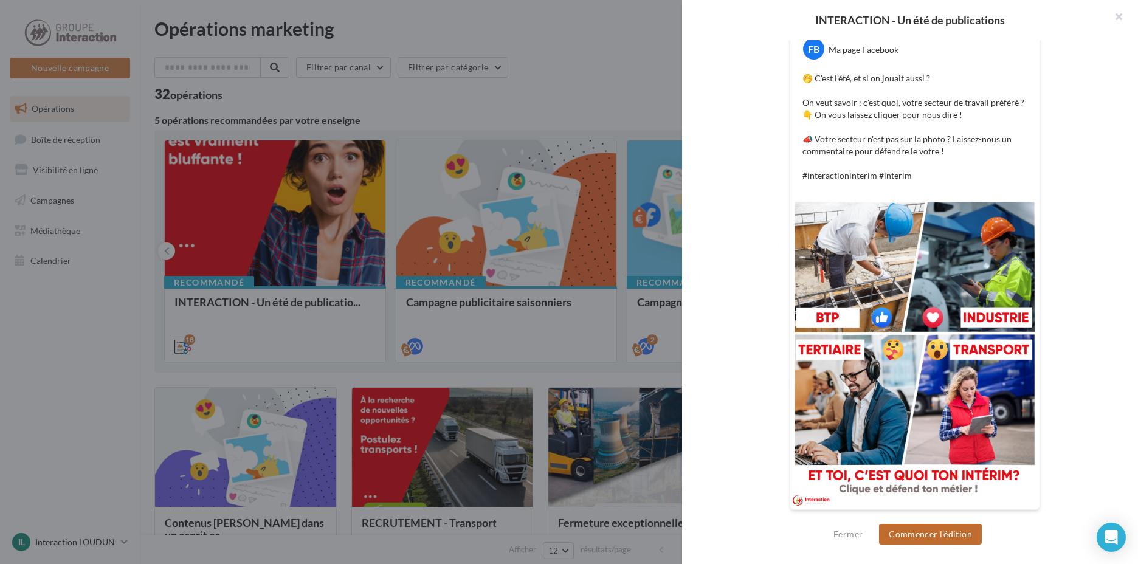
click at [912, 537] on button "Commencer l'édition" at bounding box center [930, 534] width 103 height 21
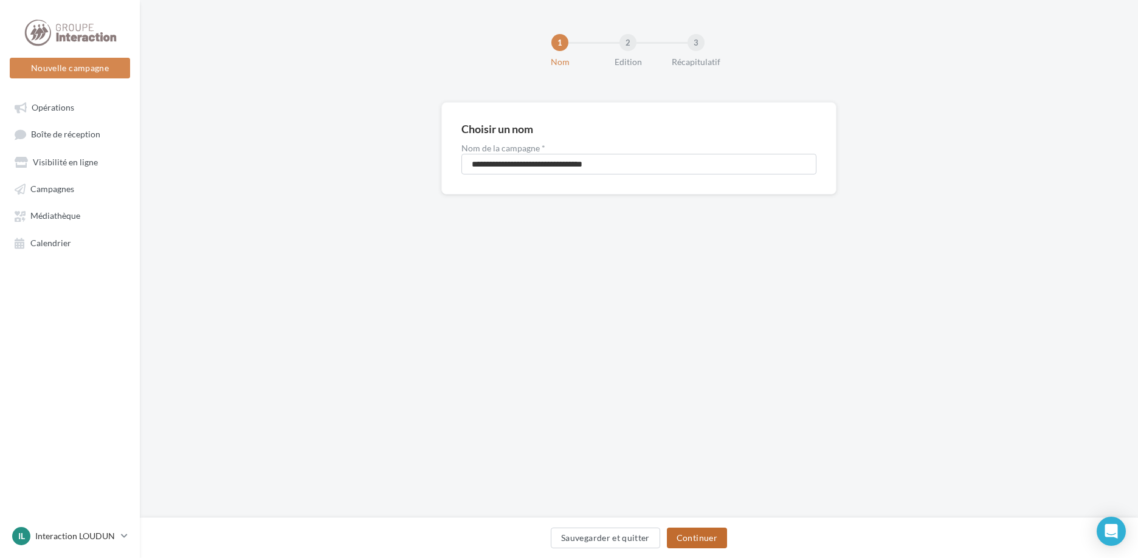
click at [710, 540] on button "Continuer" at bounding box center [697, 538] width 60 height 21
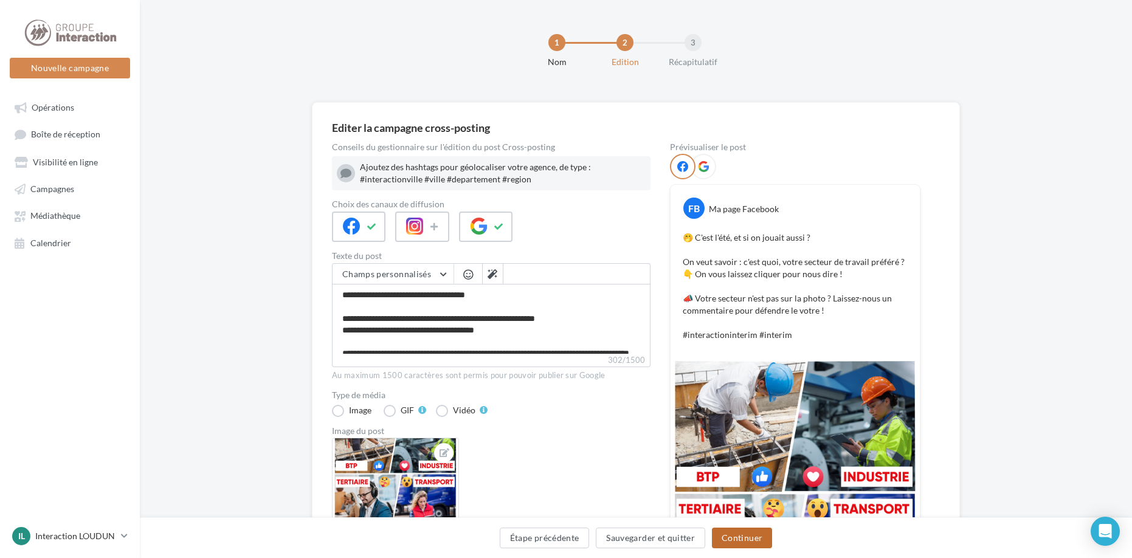
click at [748, 540] on button "Continuer" at bounding box center [742, 538] width 60 height 21
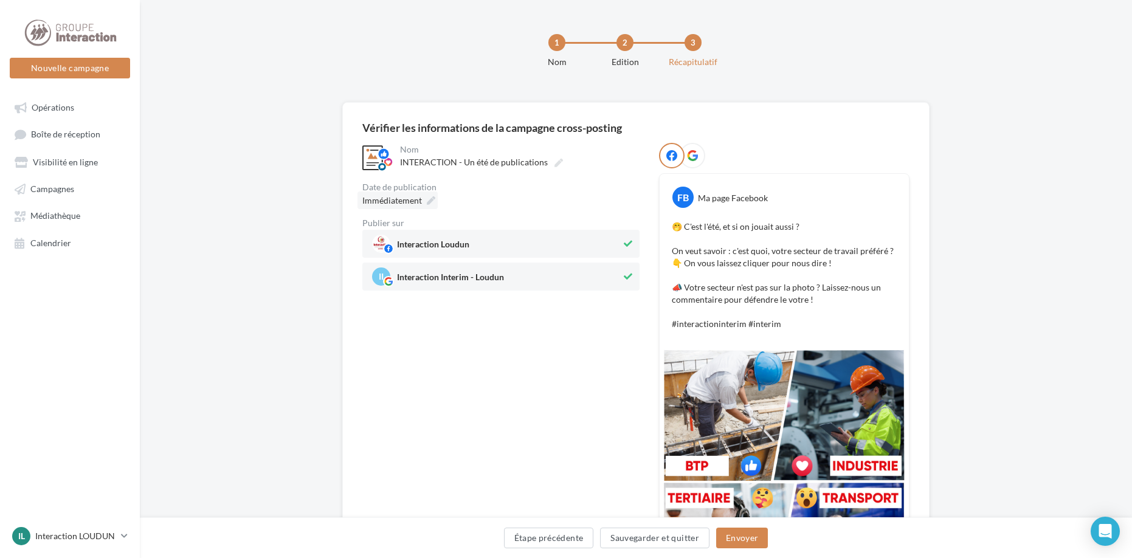
click at [399, 198] on span "Immédiatement" at bounding box center [392, 200] width 60 height 10
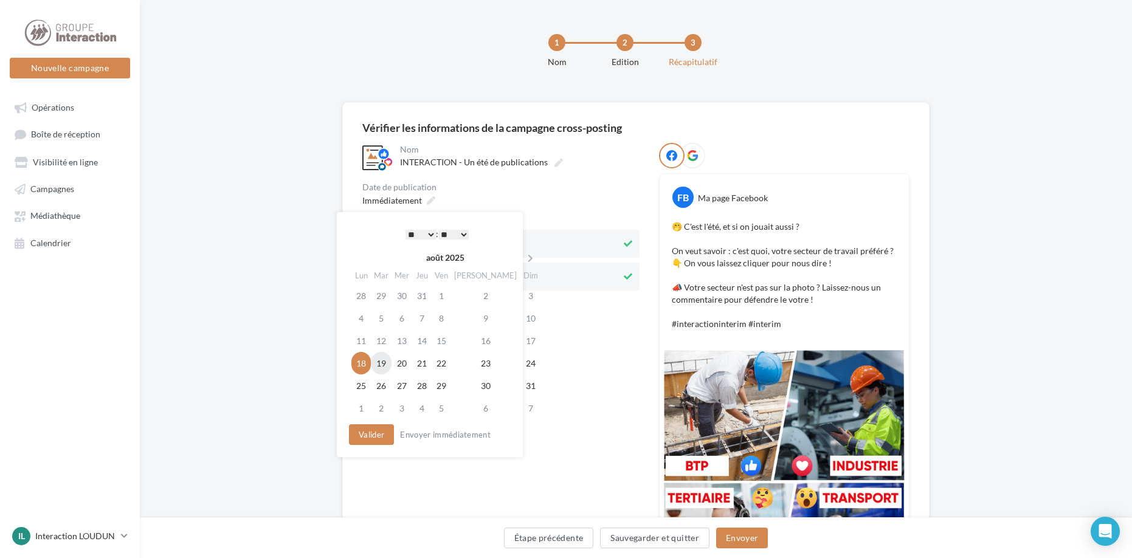
click at [384, 364] on td "19" at bounding box center [381, 363] width 21 height 22
click at [412, 236] on select "* * * * * * * * * * ** ** ** ** ** ** ** ** ** ** ** ** ** **" at bounding box center [421, 235] width 30 height 10
click at [457, 231] on select "** ** ** ** ** **" at bounding box center [453, 235] width 30 height 10
click at [749, 539] on button "Envoyer" at bounding box center [742, 538] width 52 height 21
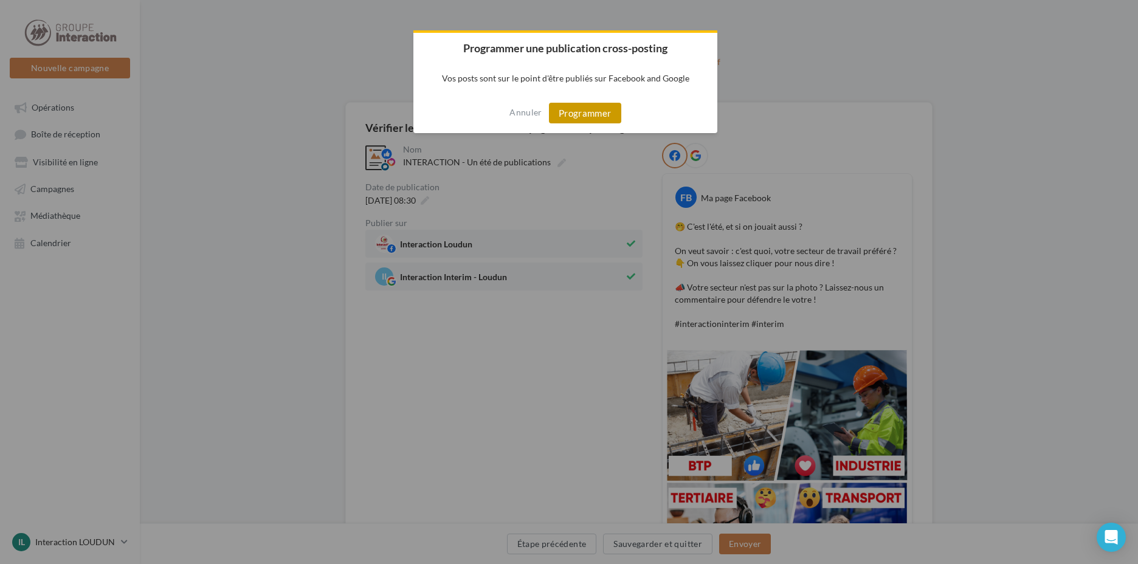
click at [596, 112] on button "Programmer" at bounding box center [585, 113] width 72 height 21
